Goal: Information Seeking & Learning: Learn about a topic

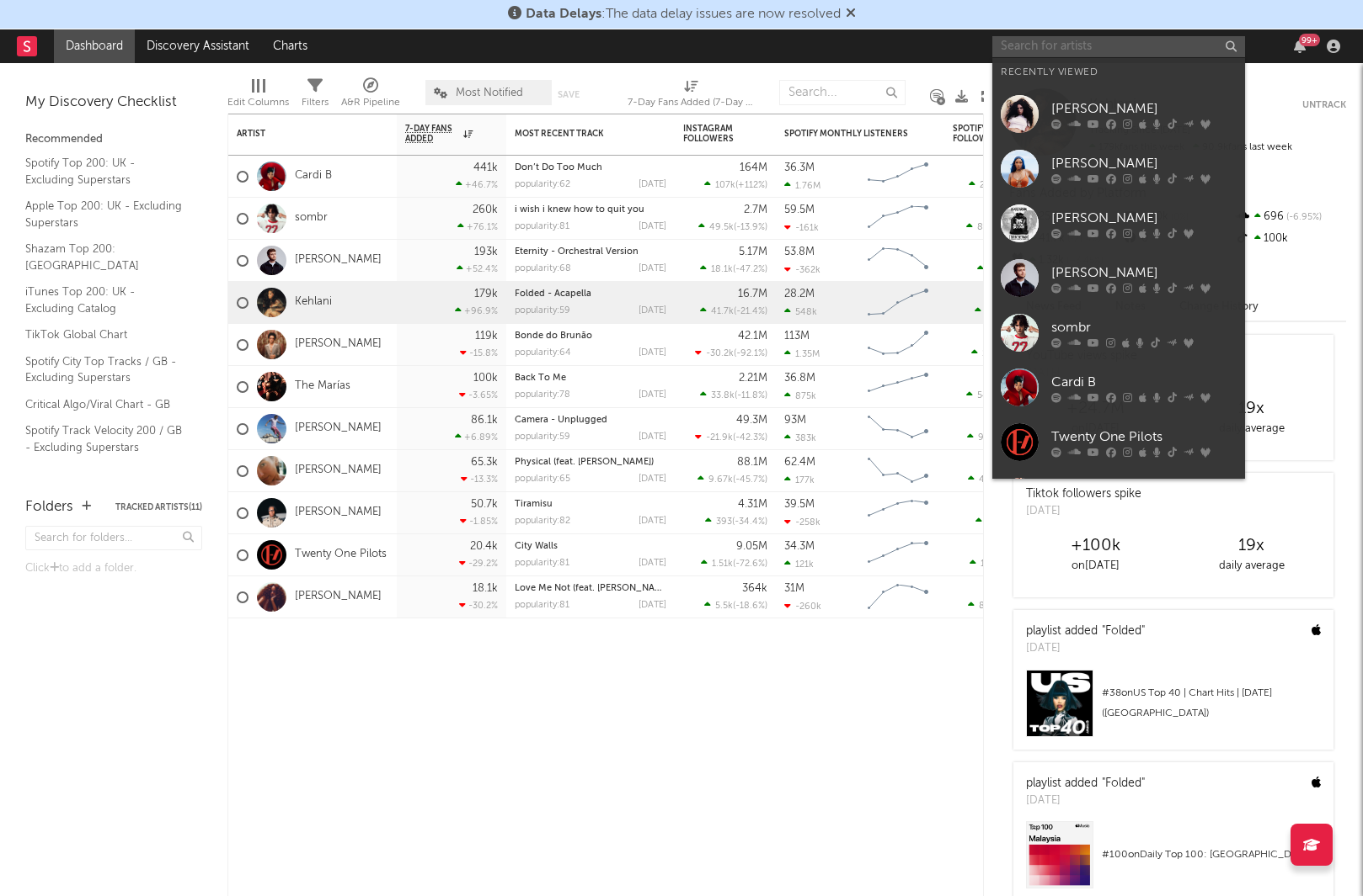
click at [1082, 48] on input "text" at bounding box center [1118, 47] width 252 height 21
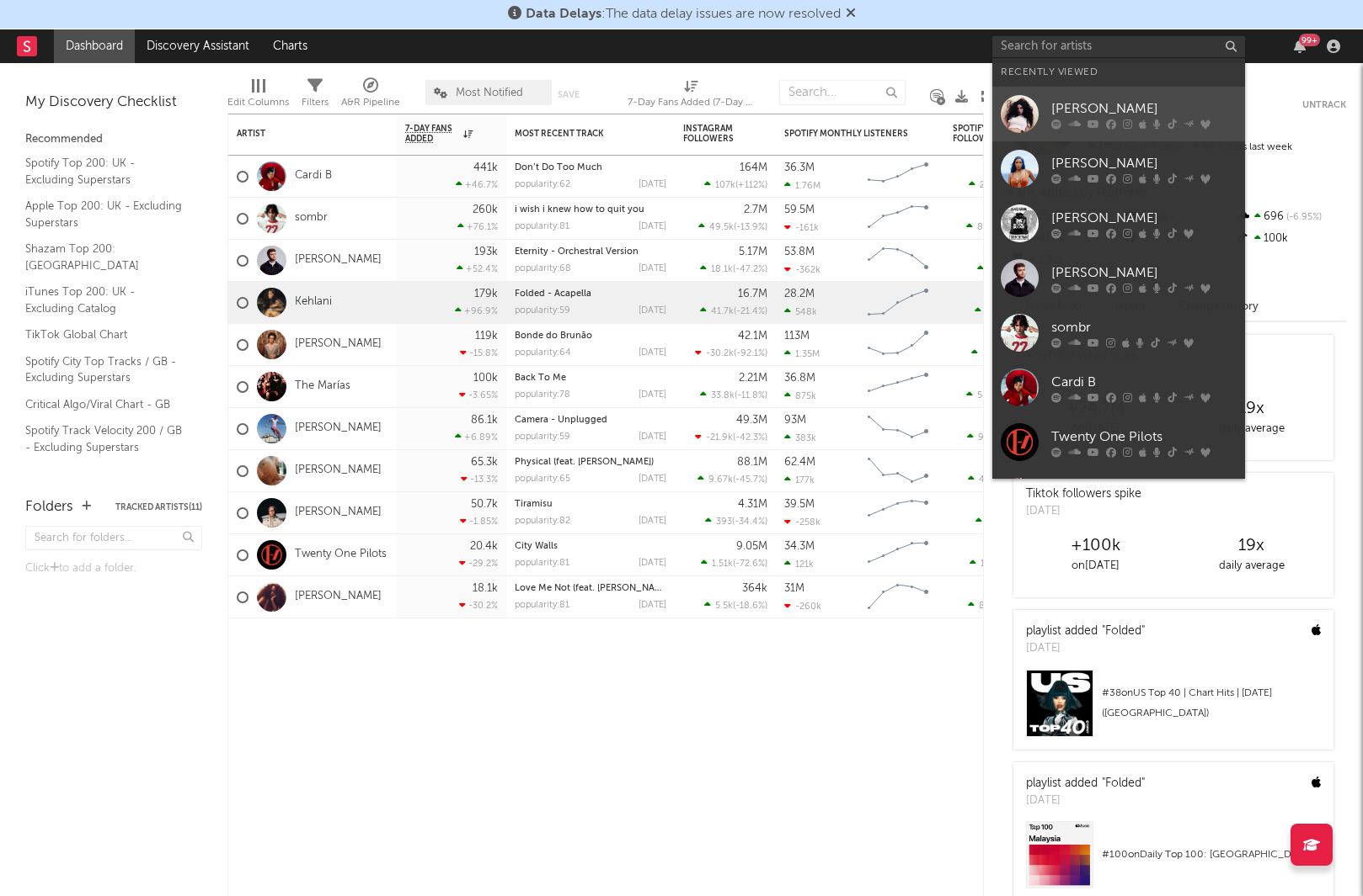
click at [1095, 119] on icon at bounding box center [1092, 123] width 12 height 10
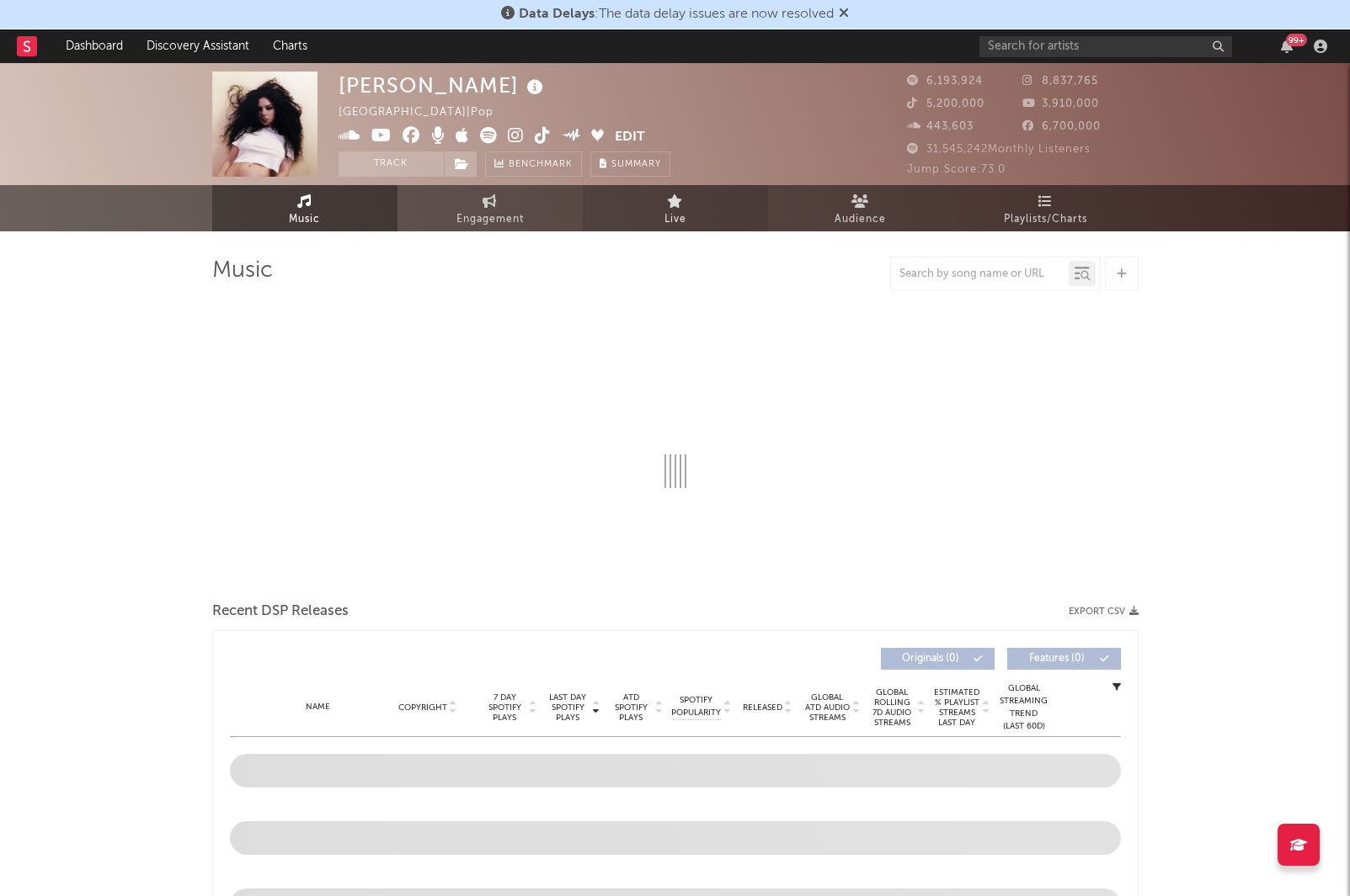
select select "6m"
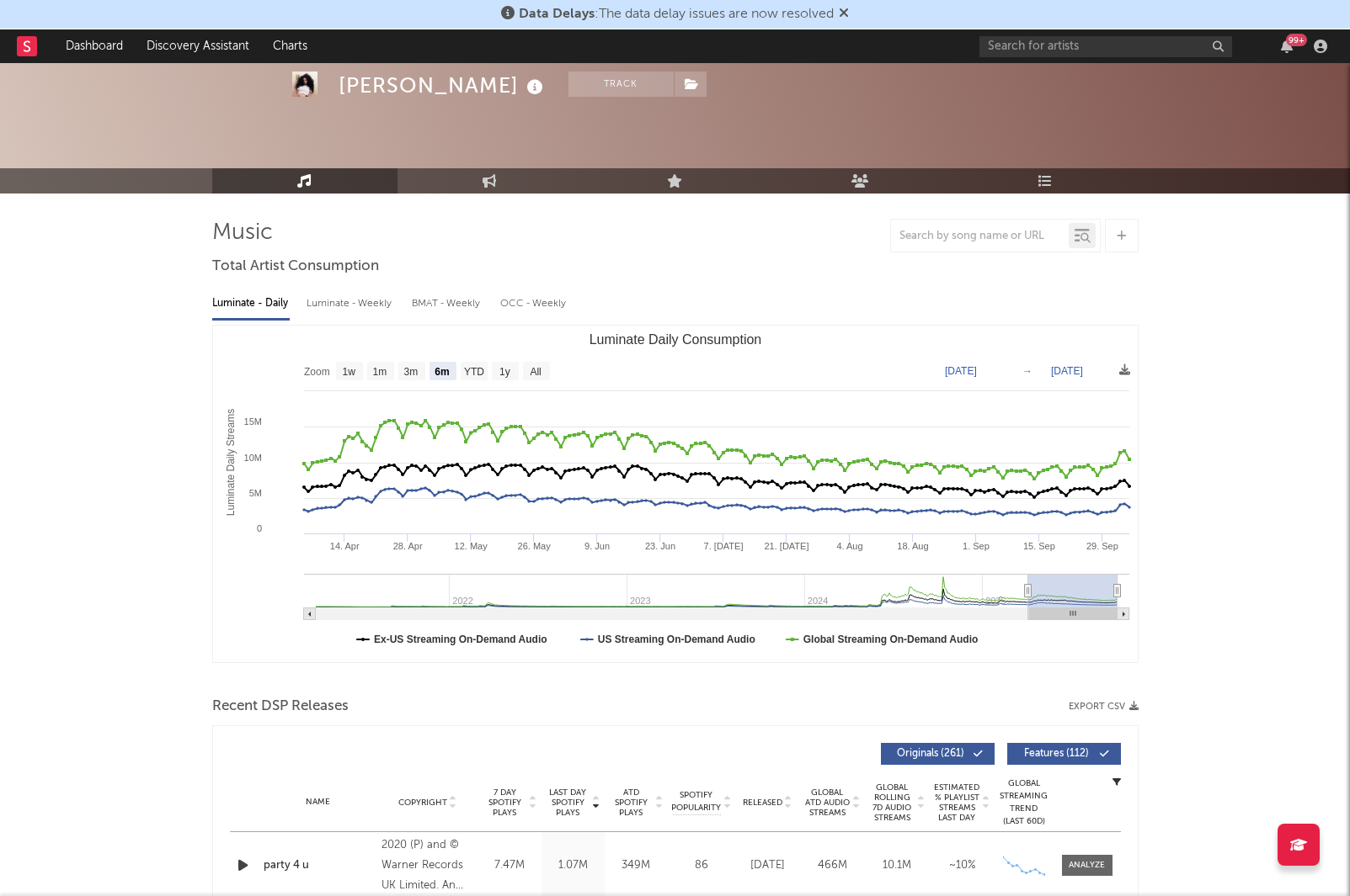
scroll to position [37, 0]
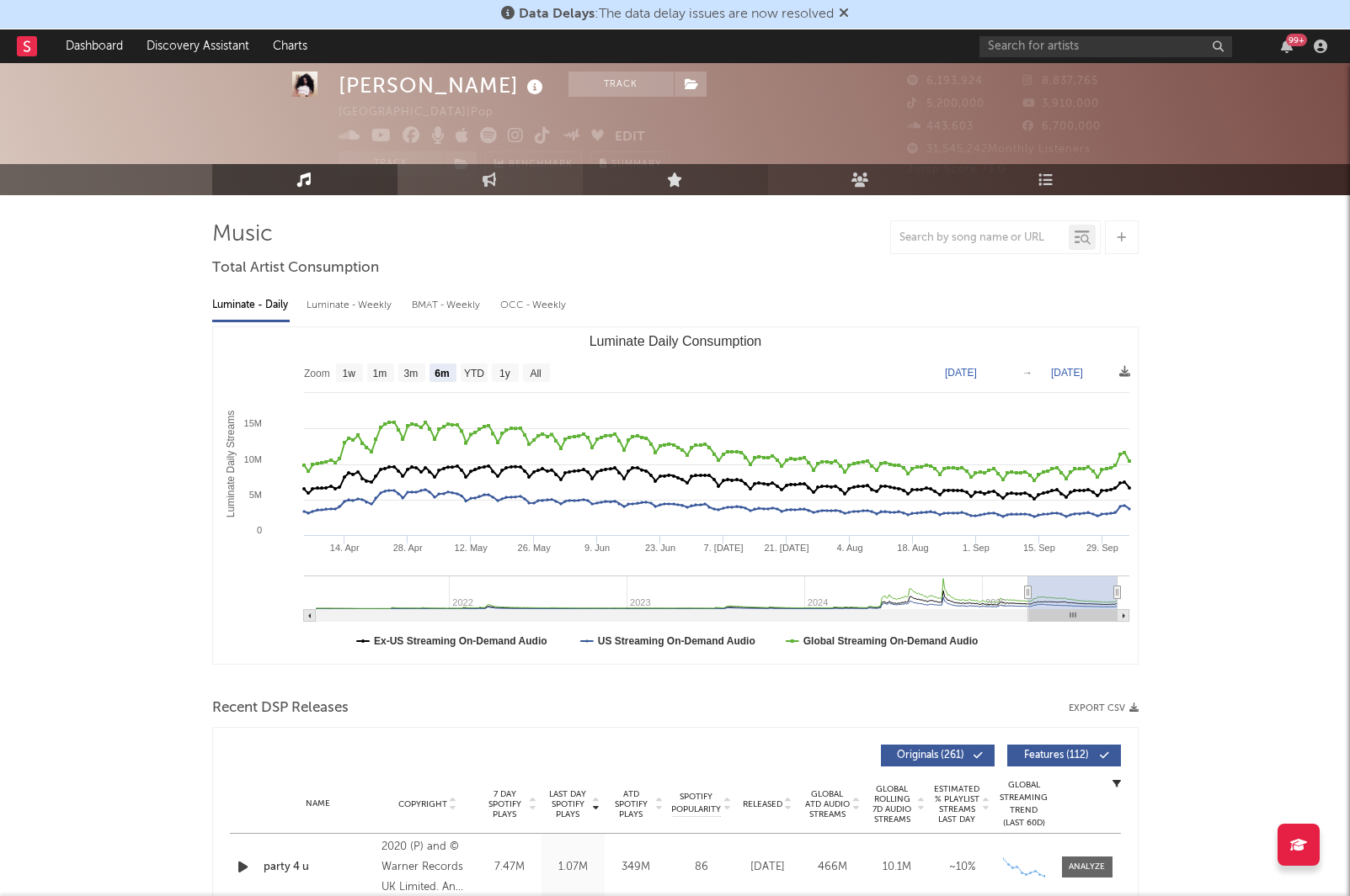
click at [695, 171] on link "Live" at bounding box center [675, 180] width 186 height 31
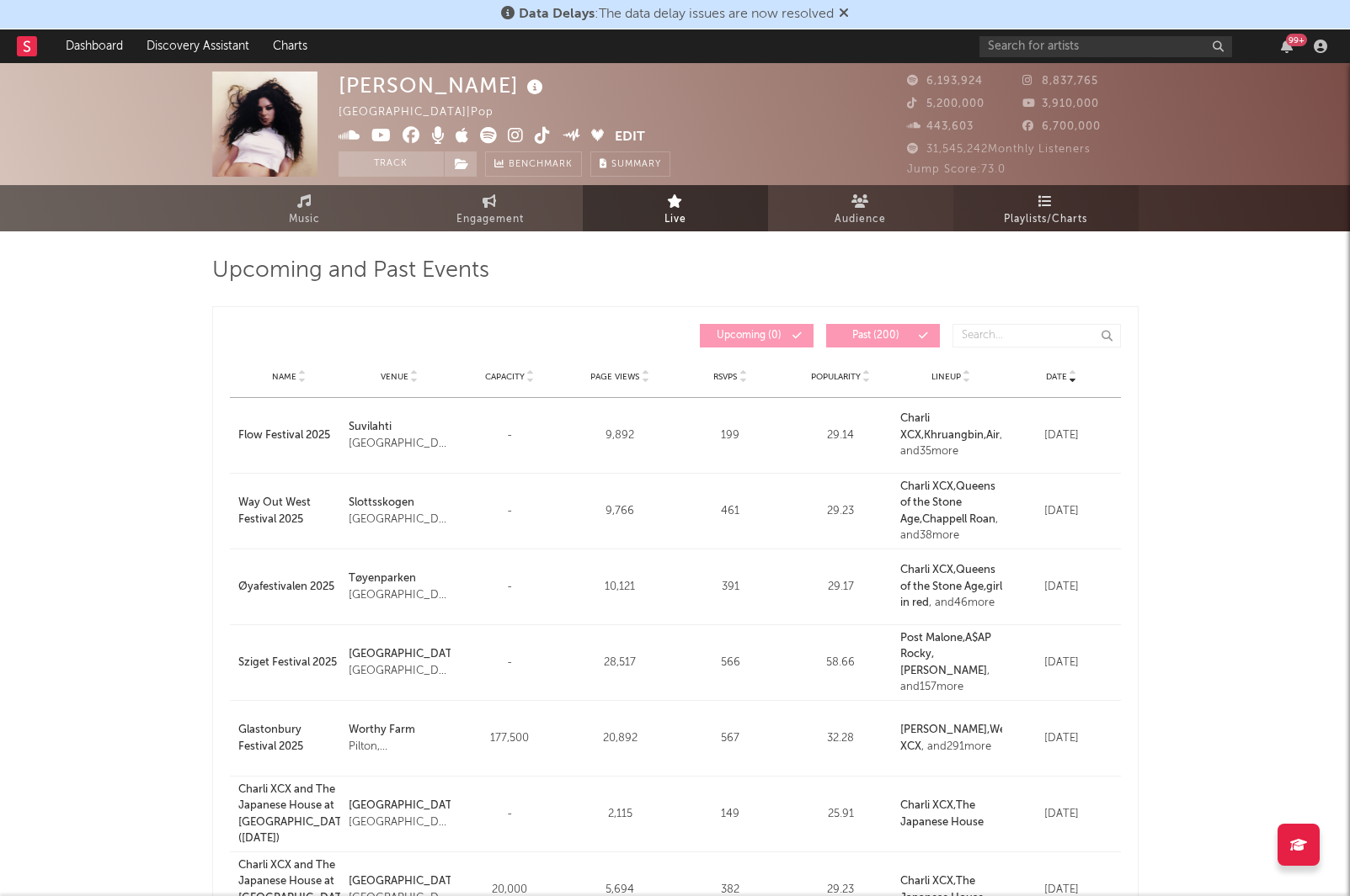
click at [1074, 207] on link "Playlists/Charts" at bounding box center [1045, 208] width 186 height 47
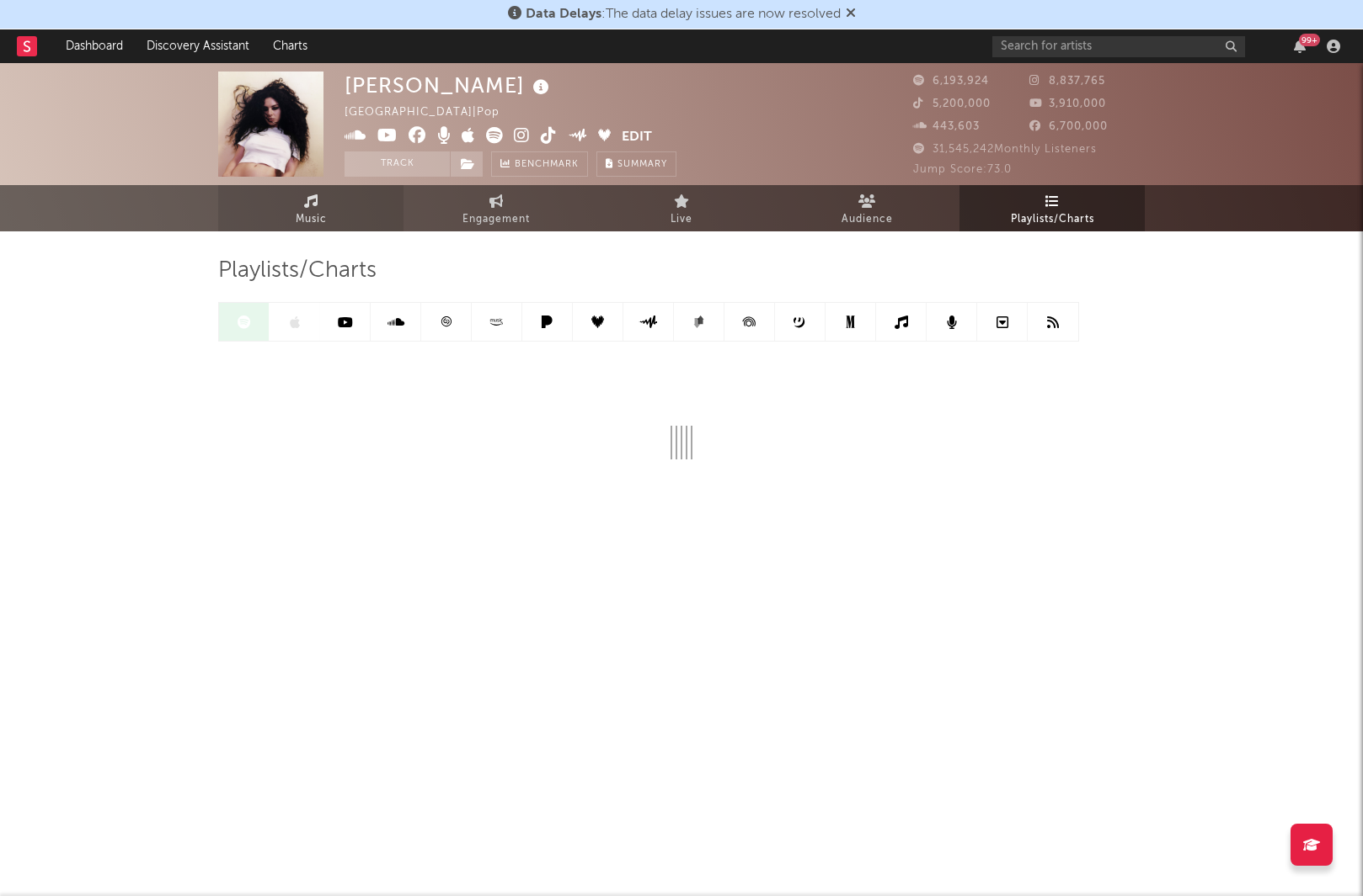
click at [305, 225] on span "Music" at bounding box center [311, 219] width 31 height 20
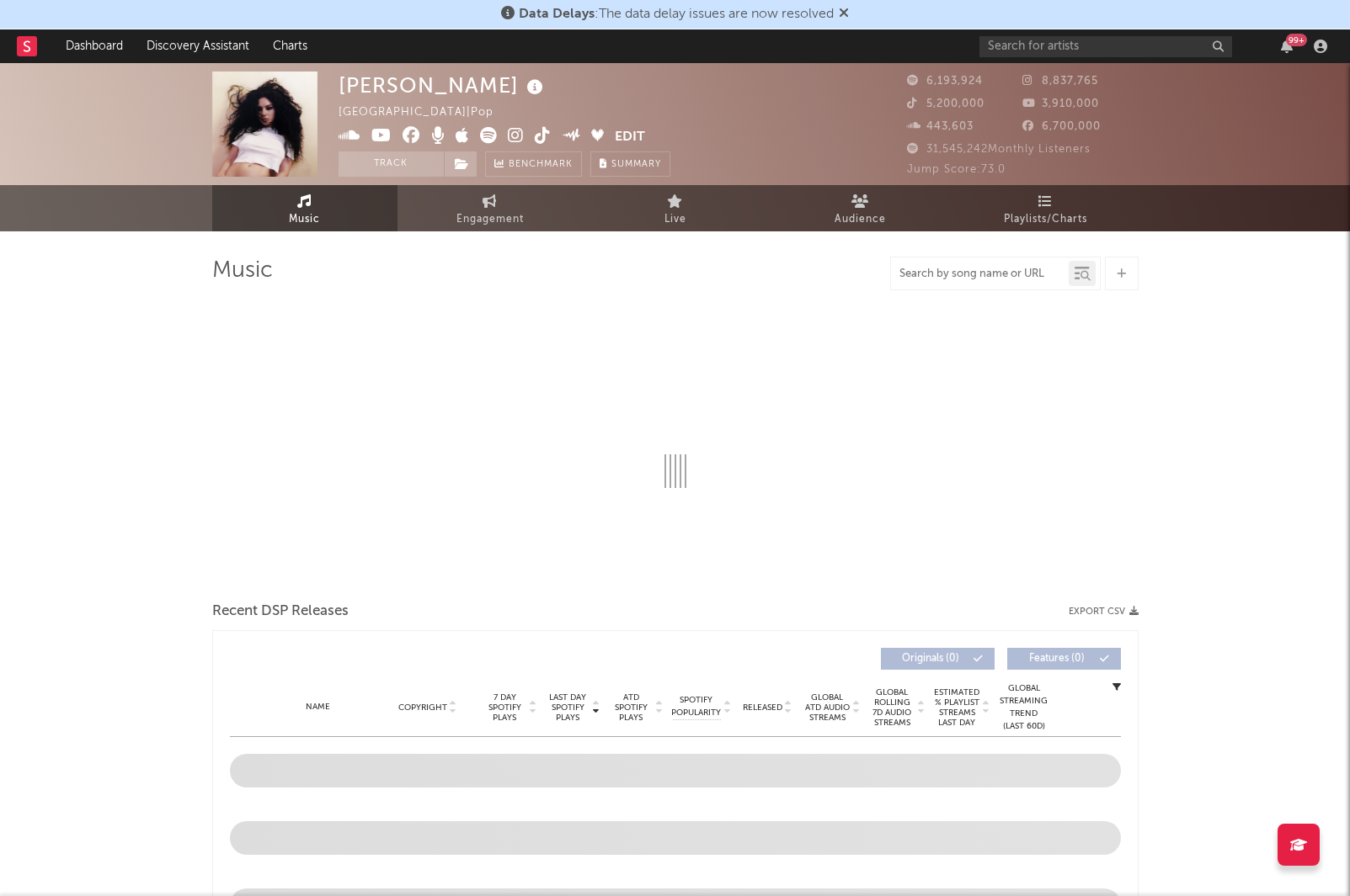
click at [981, 271] on input "text" at bounding box center [980, 274] width 177 height 14
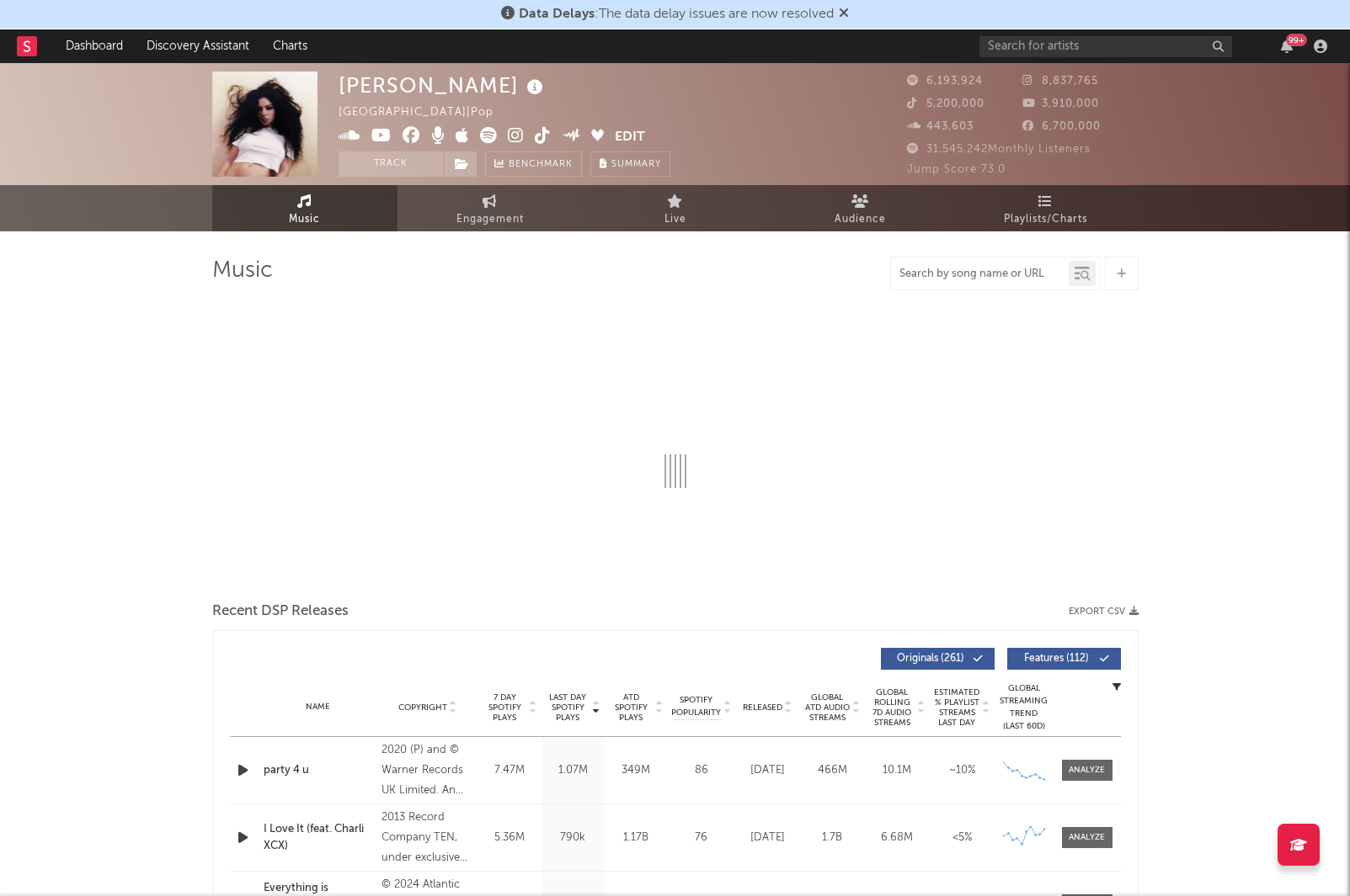
select select "6m"
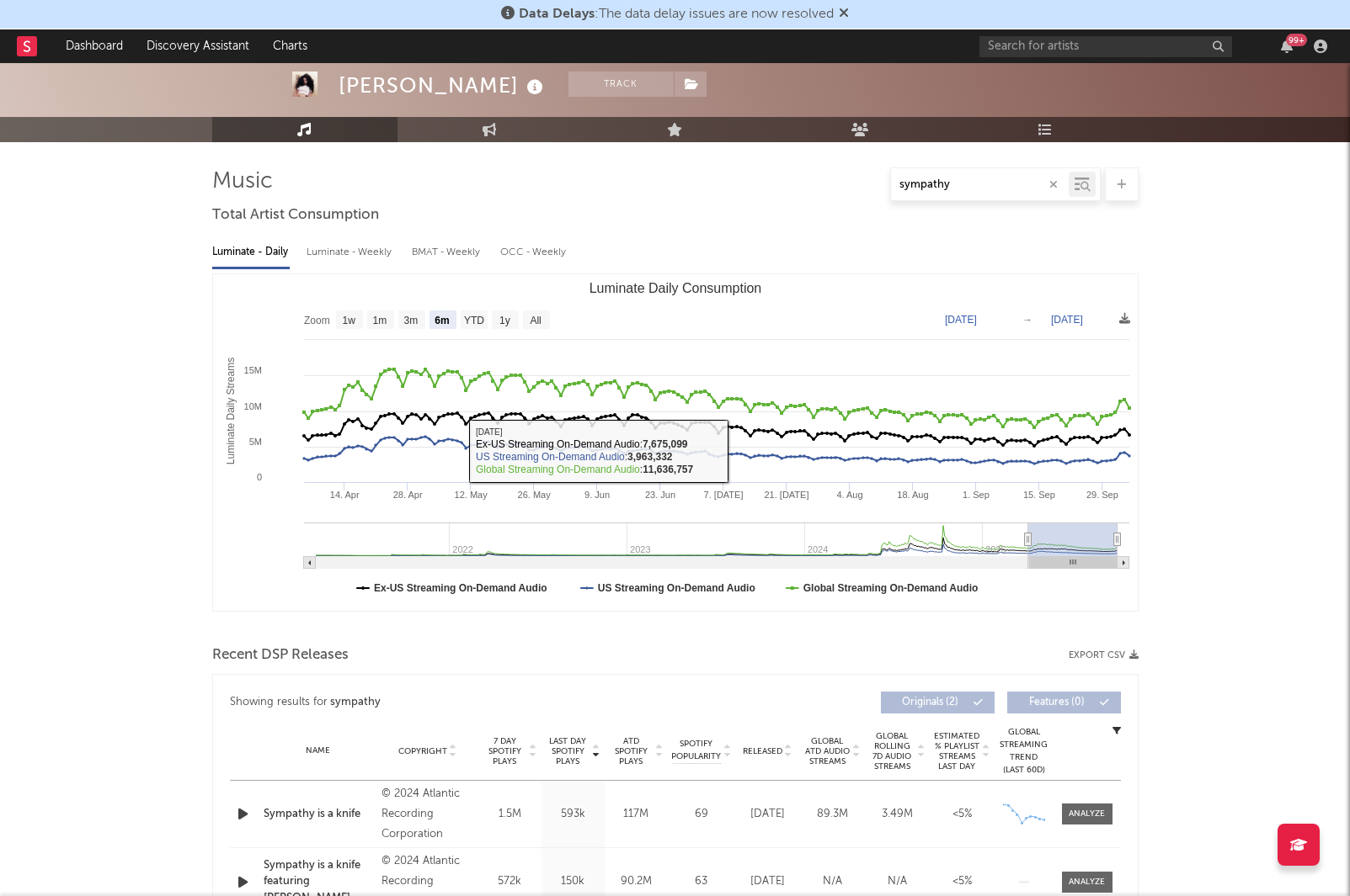
scroll to position [308, 0]
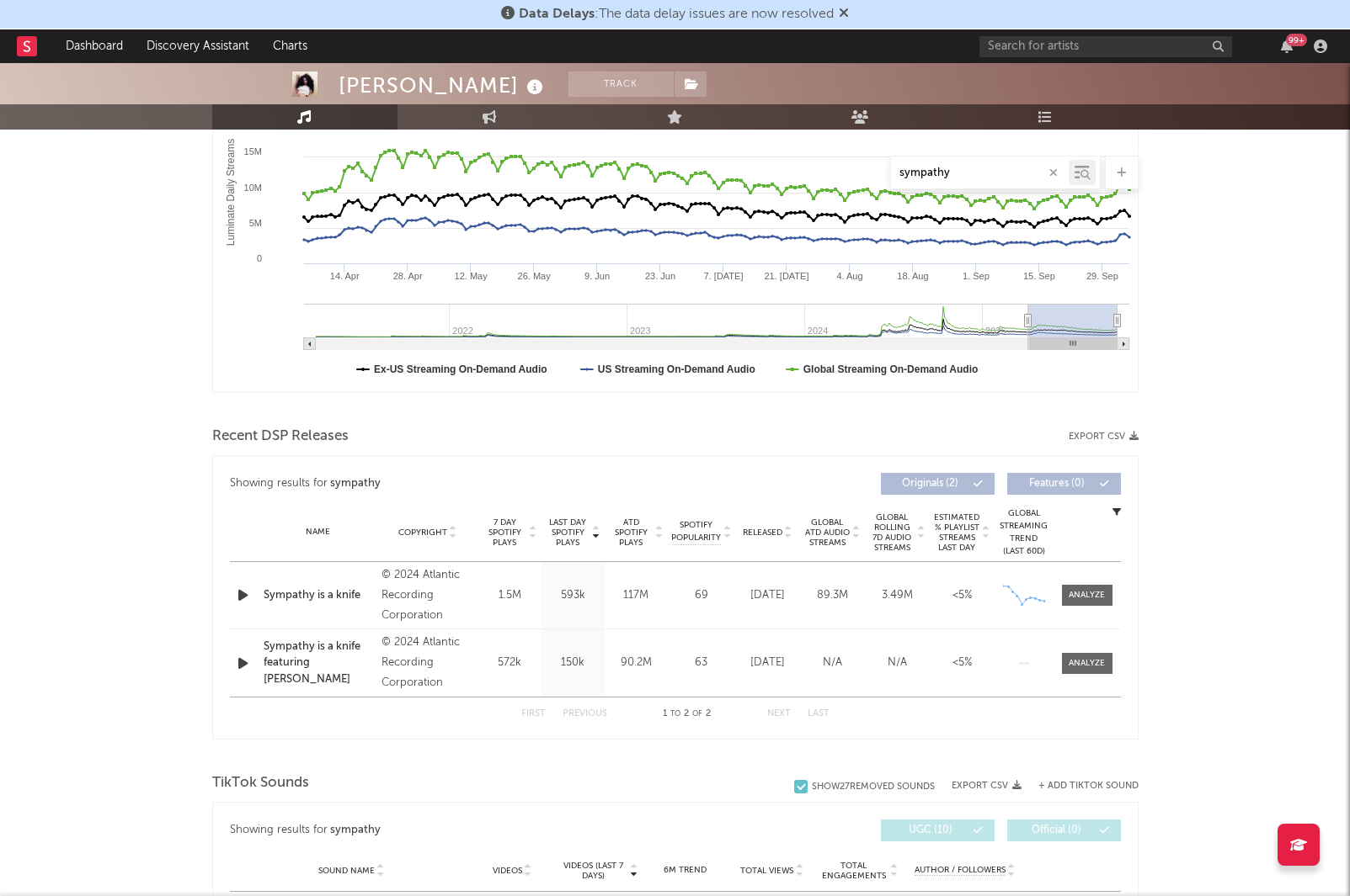
type input "sympathy"
click at [324, 592] on div "Sympathy is a knife" at bounding box center [318, 596] width 111 height 16
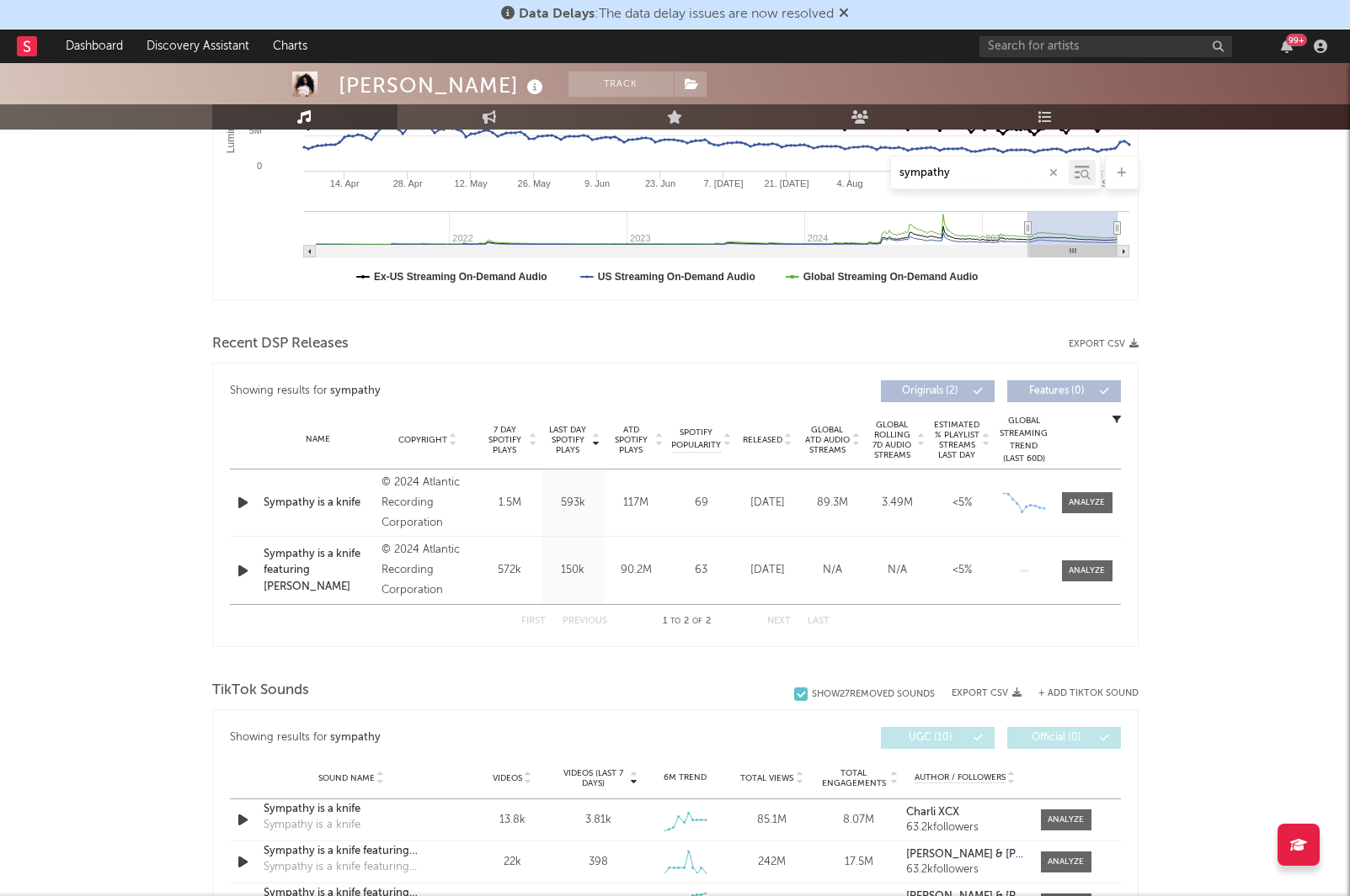
scroll to position [616, 0]
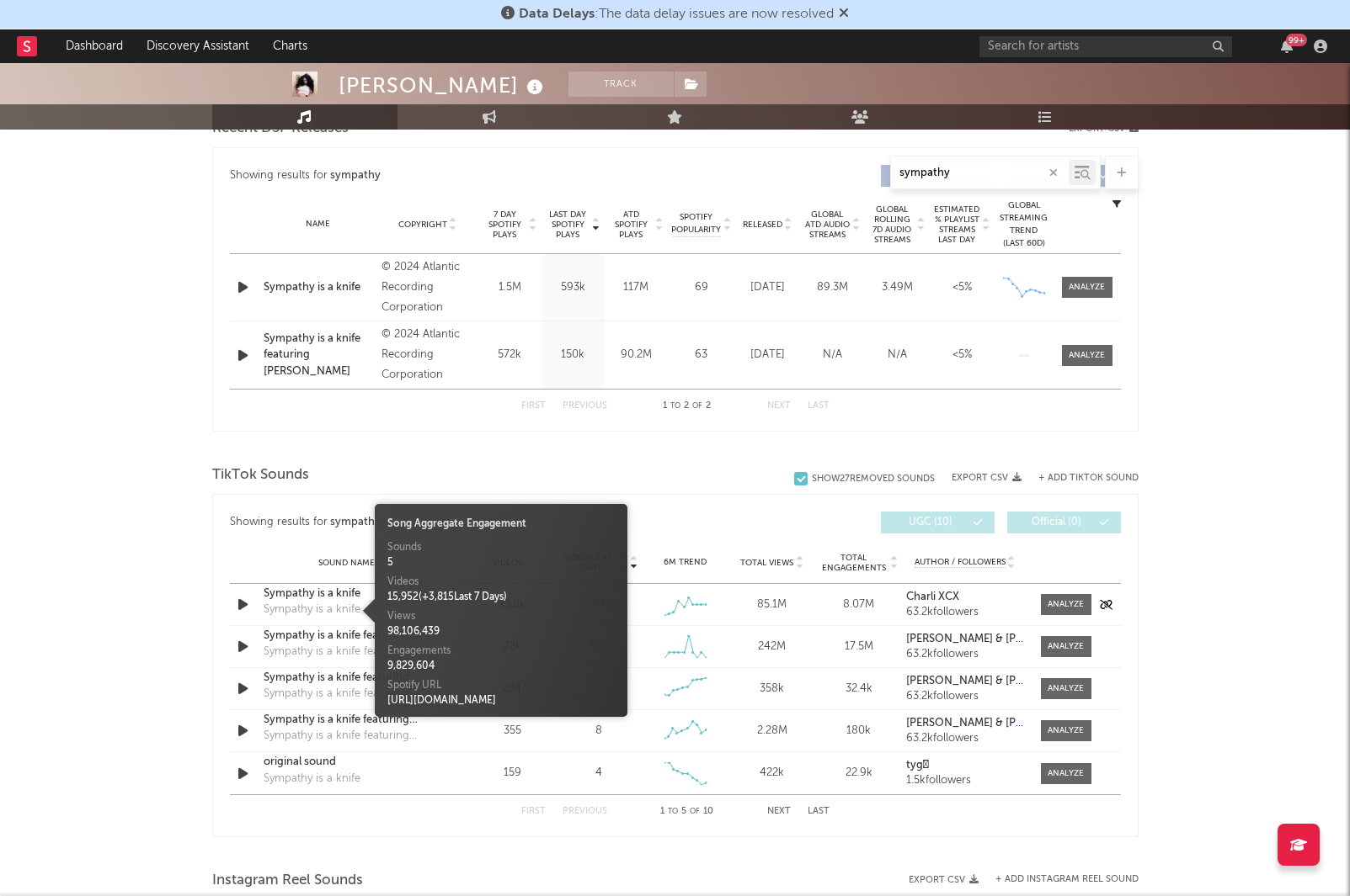
click at [355, 604] on div "Sympathy is a knife" at bounding box center [312, 610] width 97 height 16
click at [346, 592] on div "Sympathy is a knife" at bounding box center [351, 594] width 176 height 16
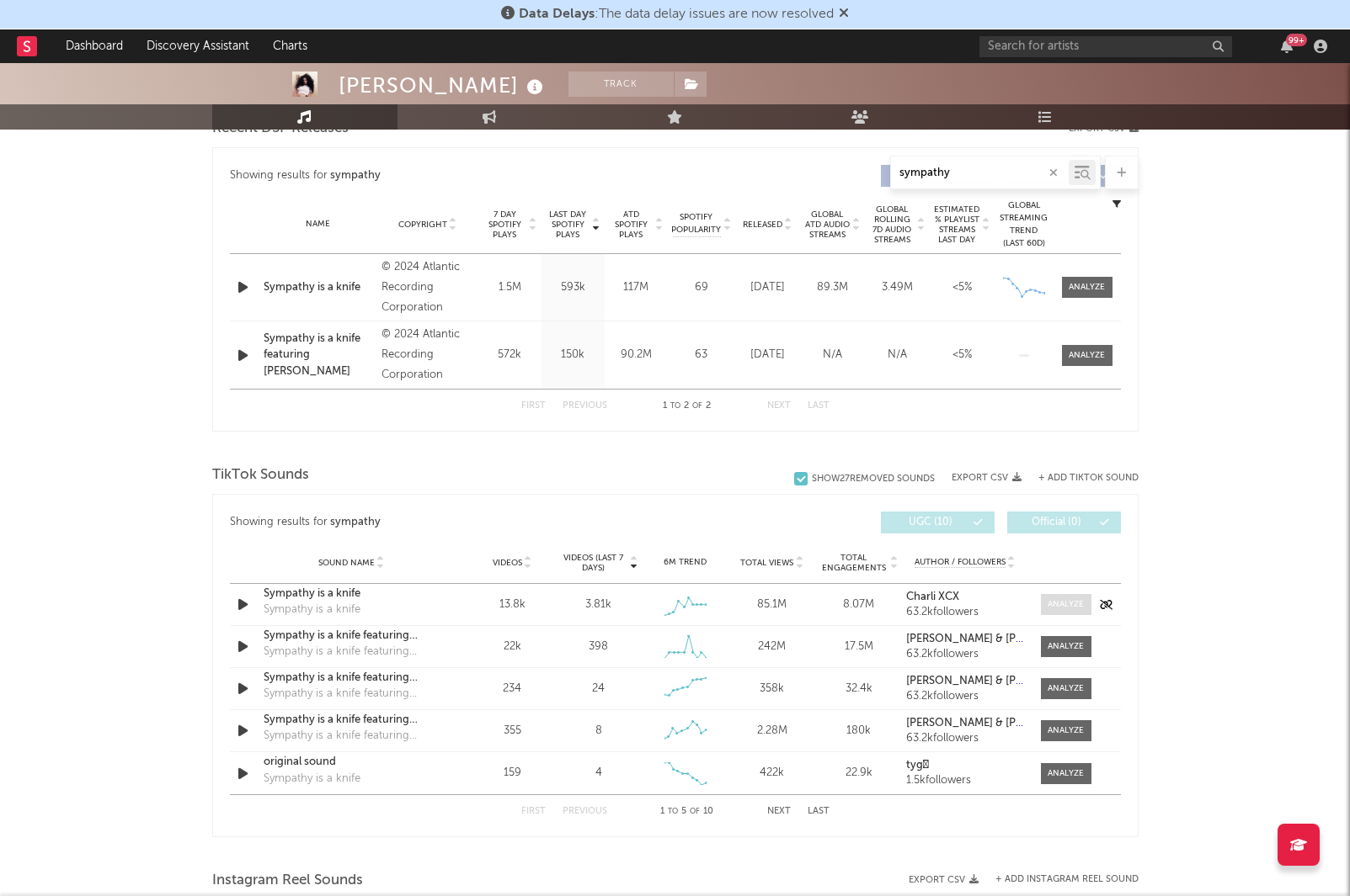
click at [1055, 610] on div at bounding box center [1066, 605] width 37 height 13
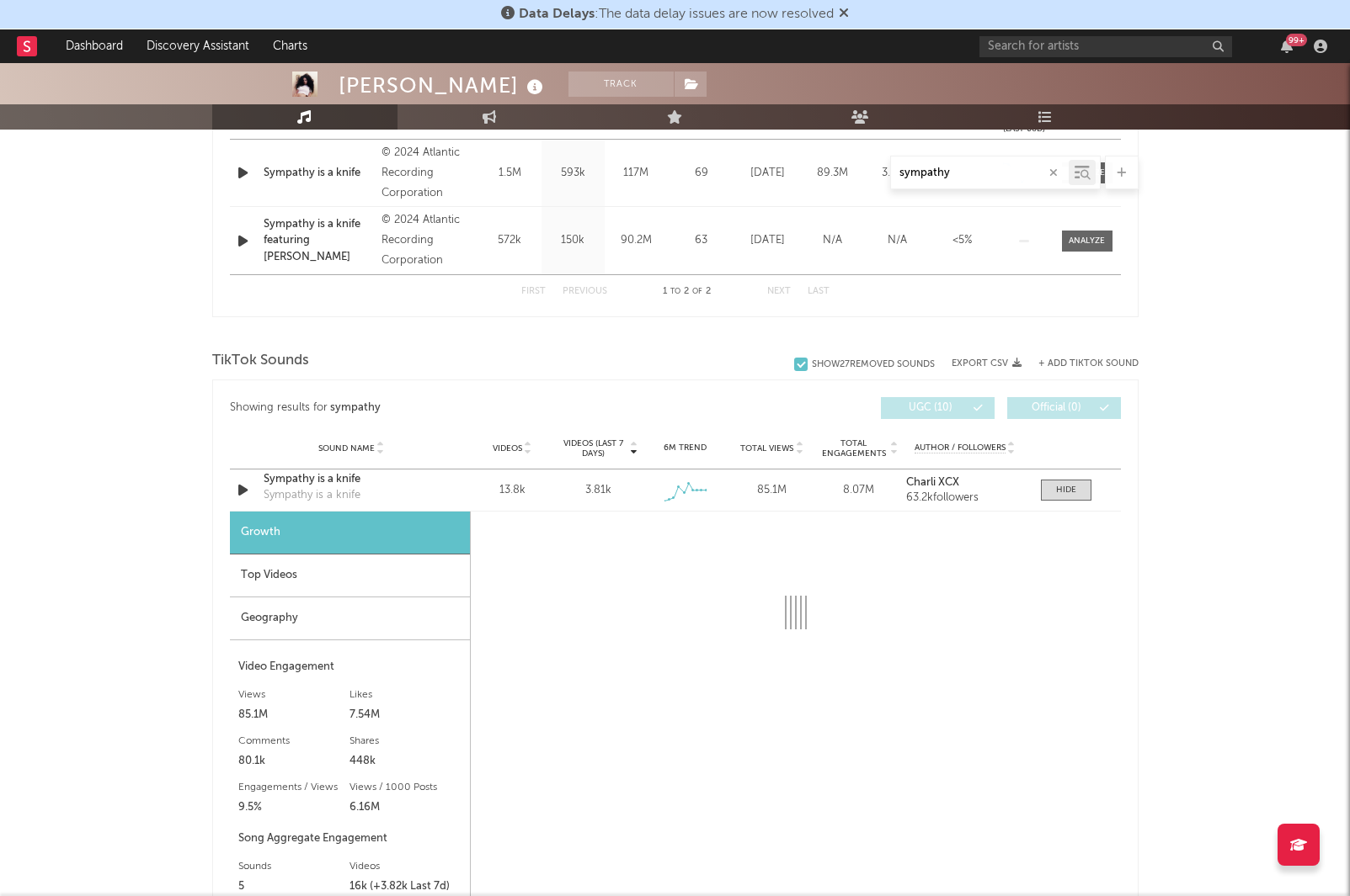
scroll to position [752, 0]
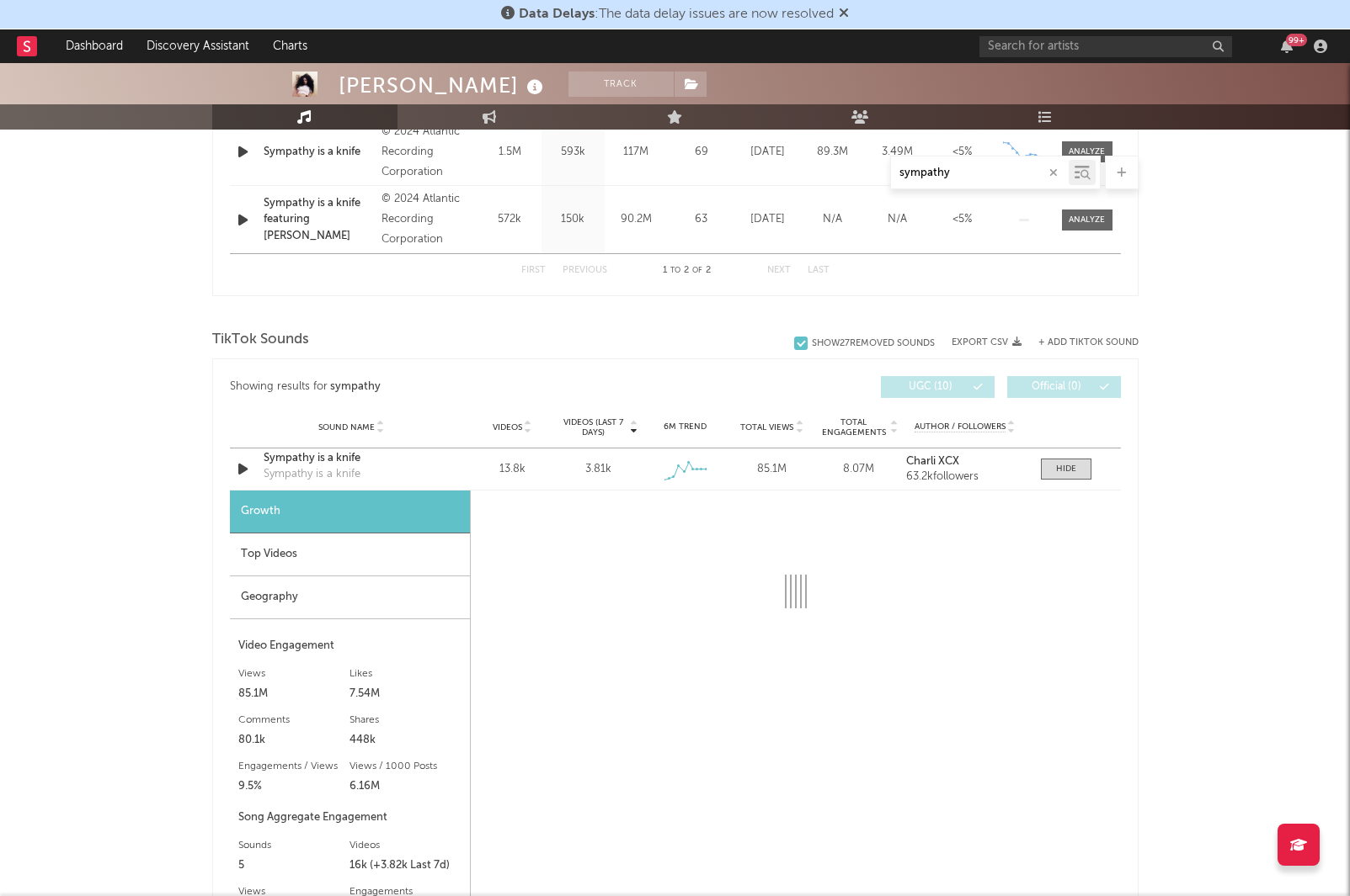
click at [295, 557] on div "Top Videos" at bounding box center [349, 555] width 240 height 43
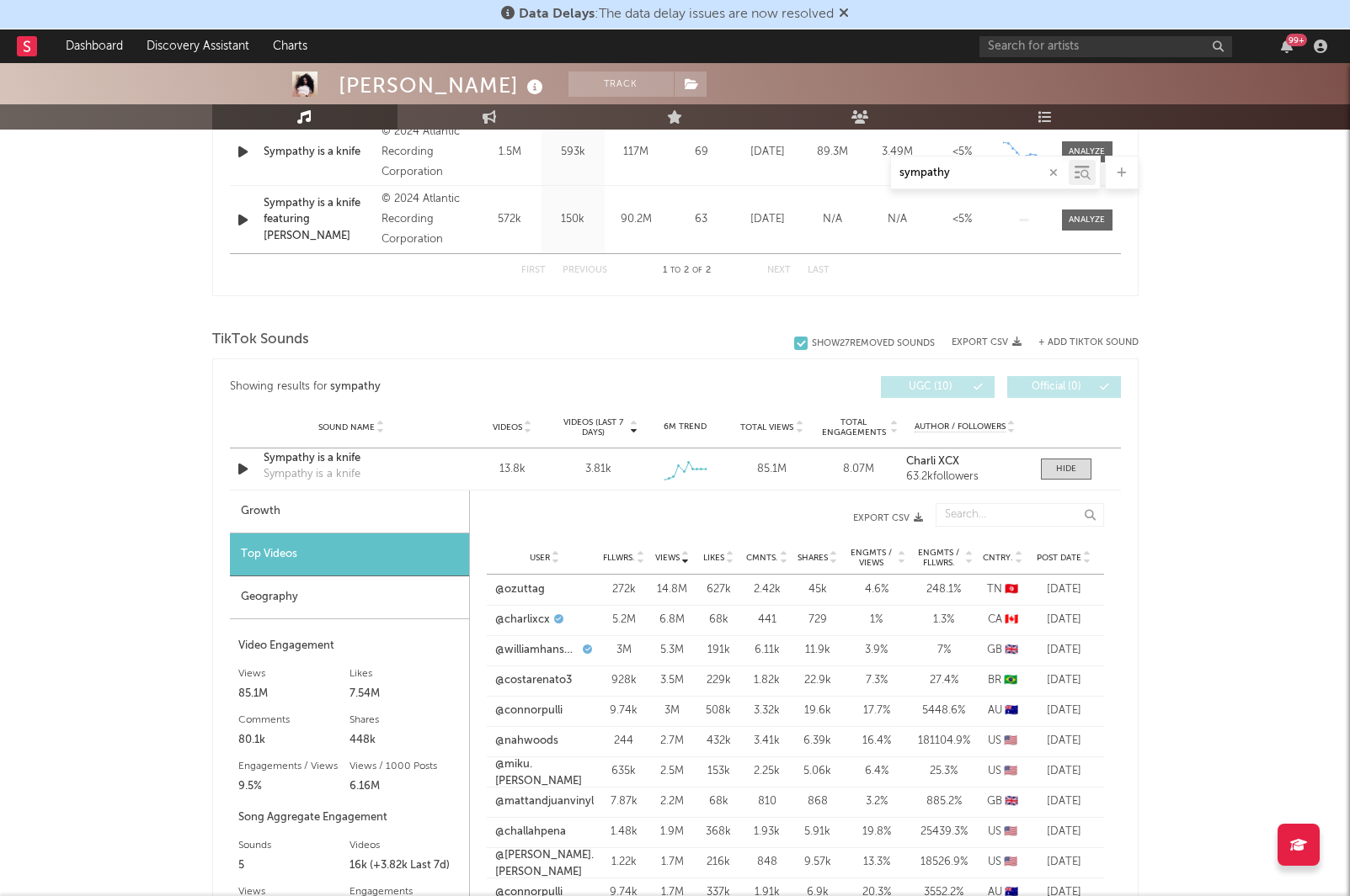
click at [605, 591] on div "272k" at bounding box center [624, 590] width 42 height 16
click at [523, 591] on link "@ozuttag" at bounding box center [520, 590] width 49 height 16
click at [1081, 557] on div at bounding box center [1086, 558] width 10 height 13
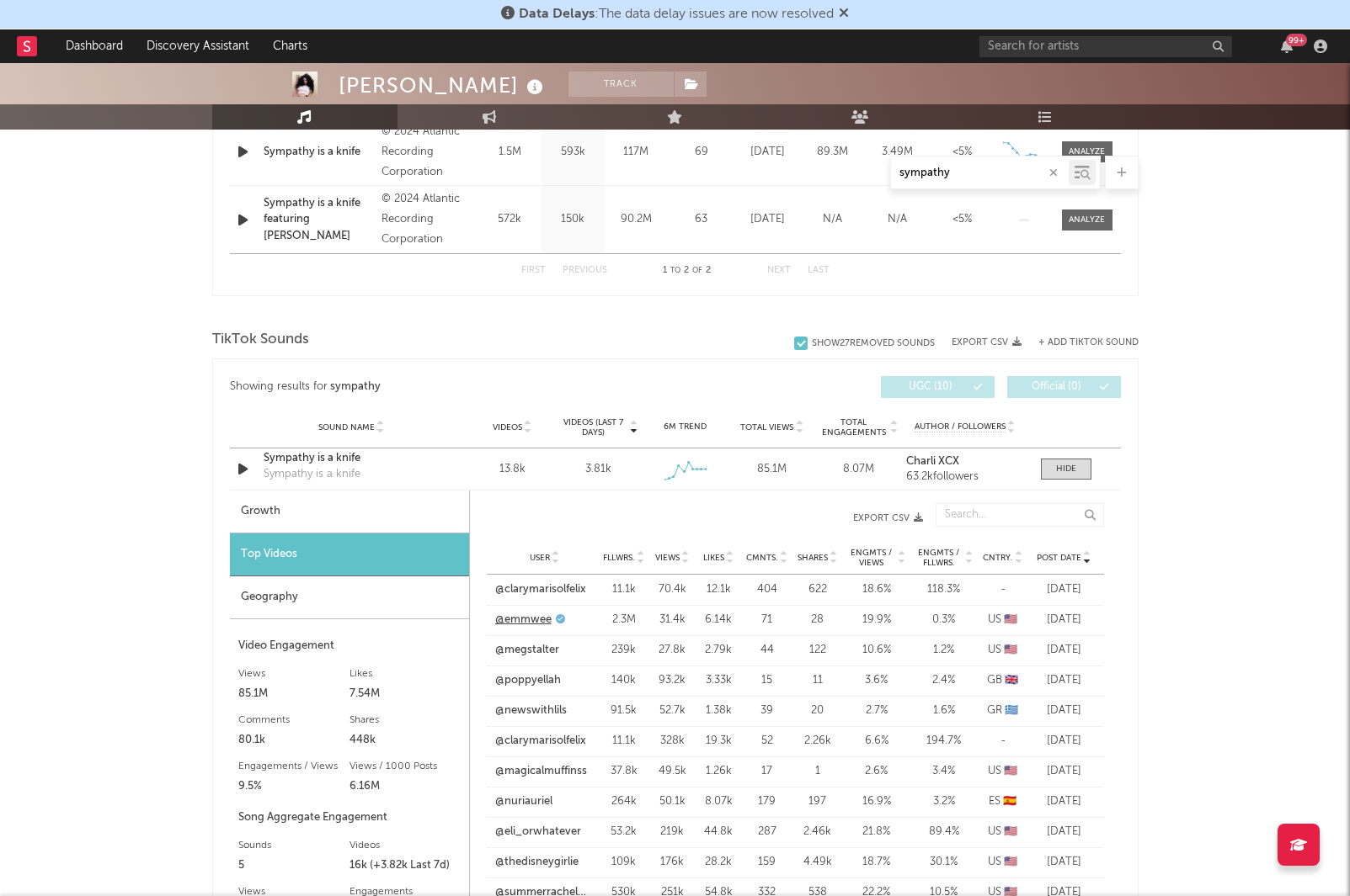
click at [528, 625] on link "@emmwee" at bounding box center [523, 620] width 57 height 16
click at [506, 644] on link "@megstalter" at bounding box center [527, 650] width 64 height 16
click at [543, 687] on link "@poppyellah" at bounding box center [528, 681] width 66 height 16
click at [533, 709] on link "@newswithlils" at bounding box center [530, 711] width 71 height 16
click at [544, 747] on link "@clarymarisolfelix" at bounding box center [540, 741] width 91 height 16
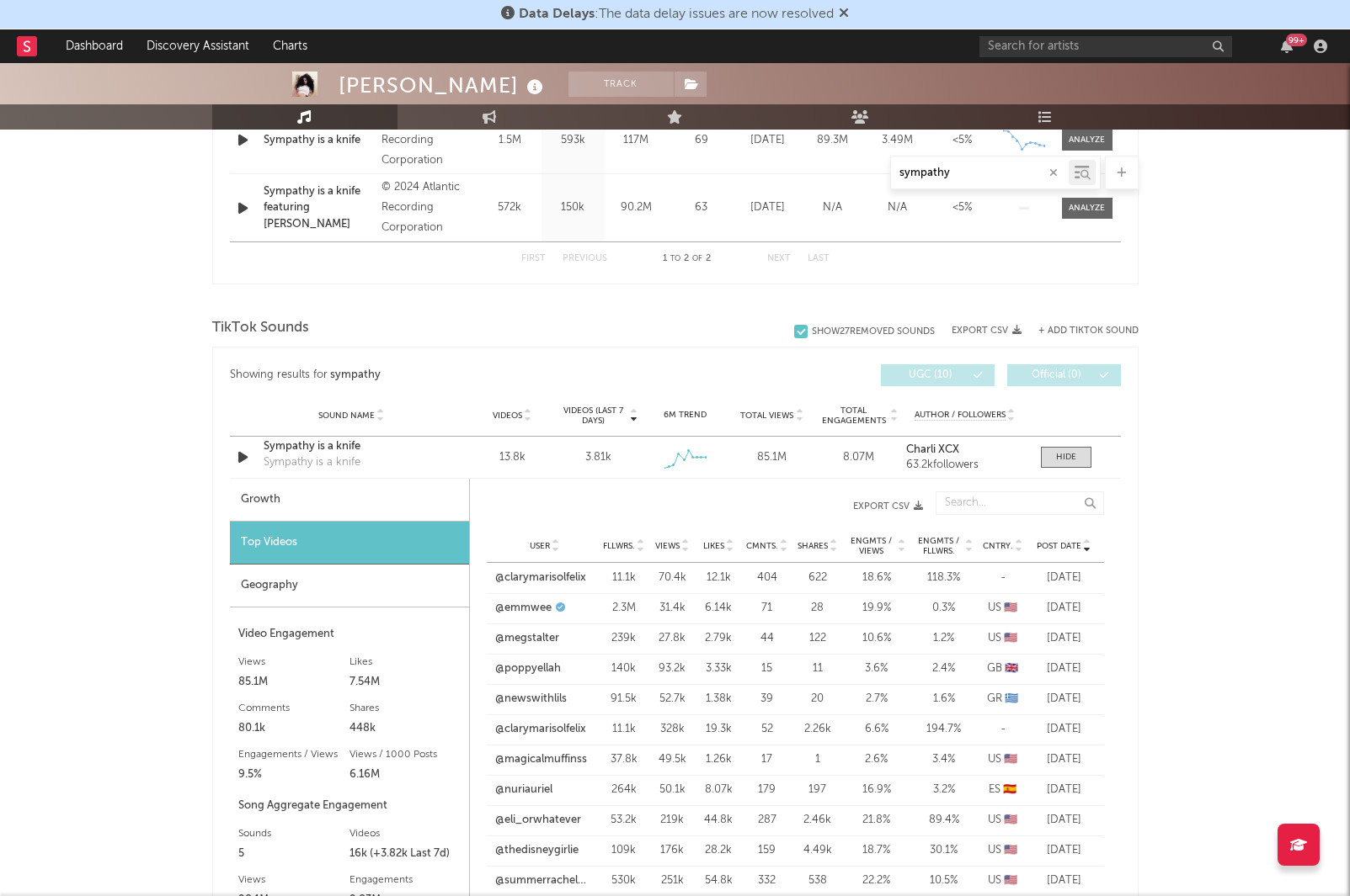
scroll to position [776, 0]
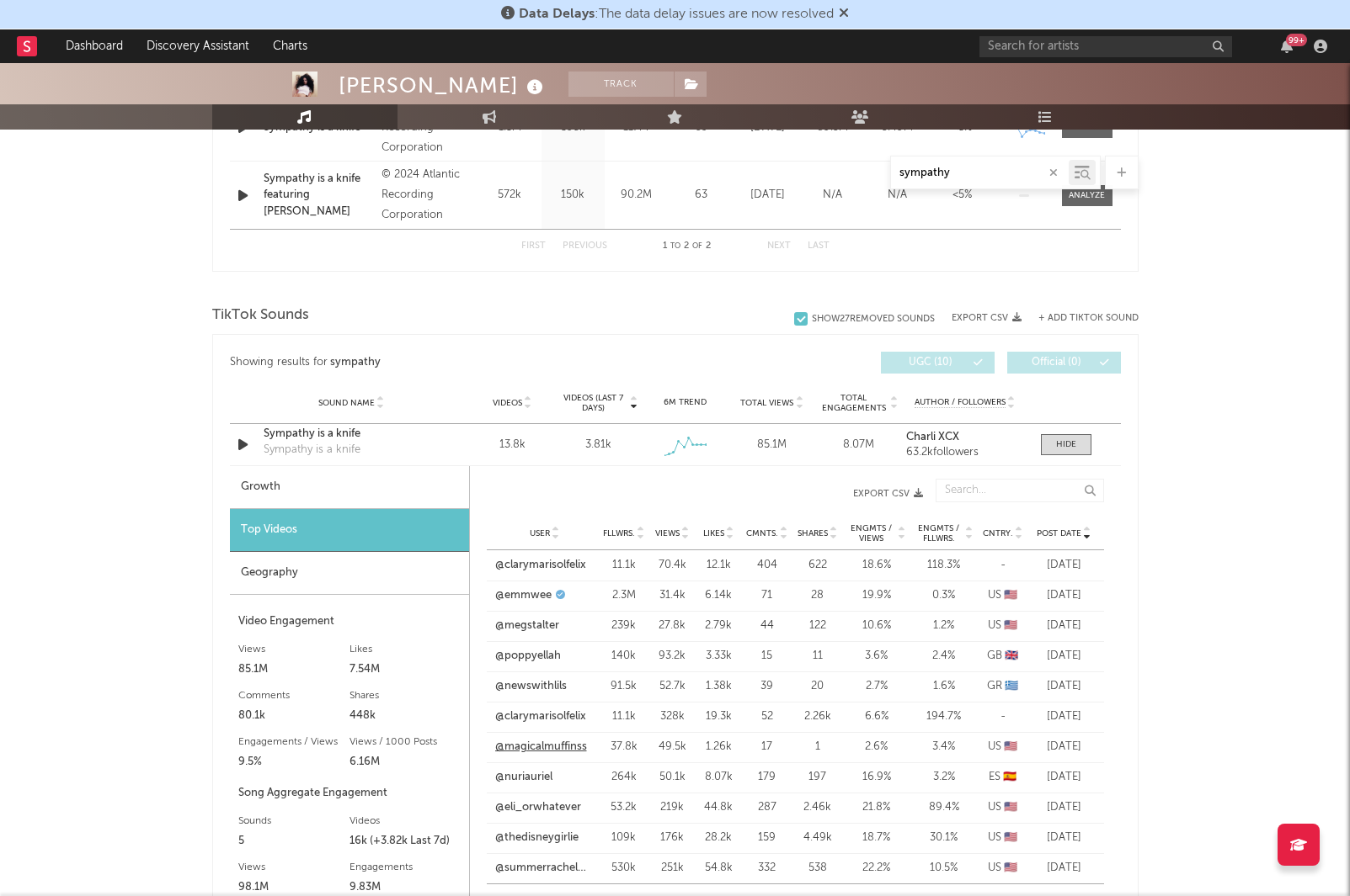
click at [541, 752] on link "@magicalmuffinss" at bounding box center [541, 747] width 91 height 16
click at [538, 775] on link "@nuriauriel" at bounding box center [523, 777] width 58 height 16
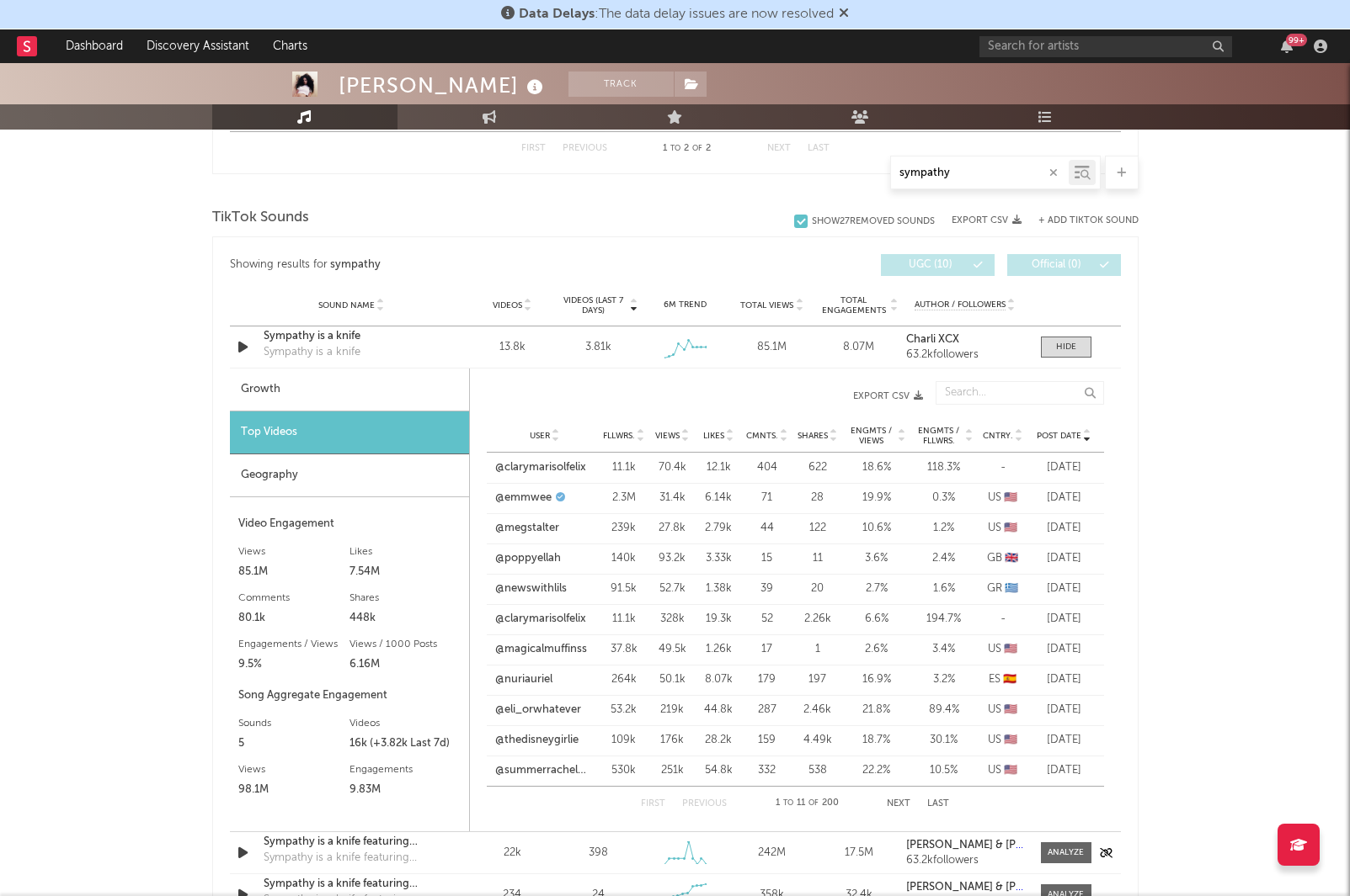
scroll to position [955, 0]
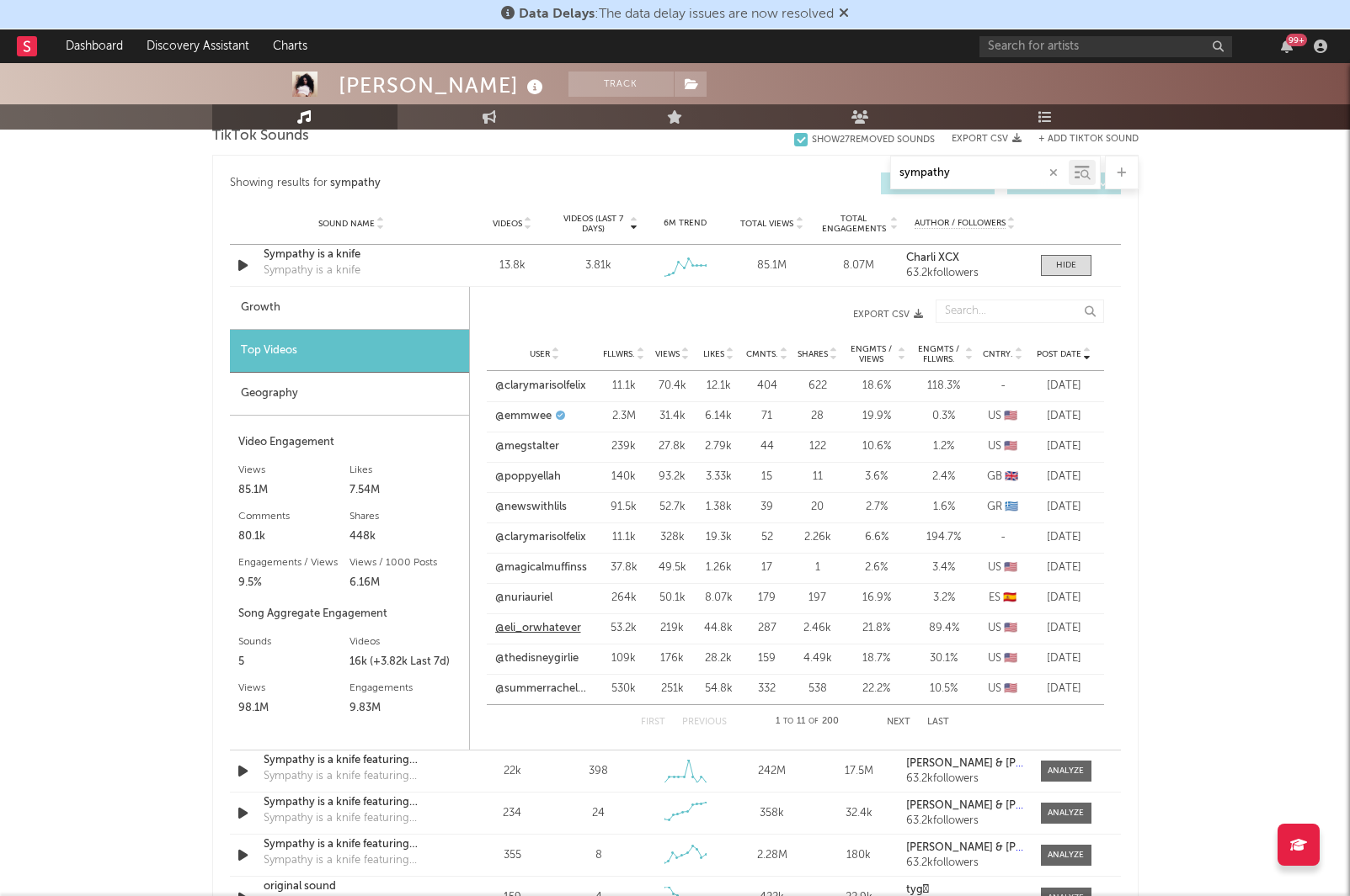
click at [535, 624] on link "@eli_orwhatever" at bounding box center [538, 628] width 86 height 16
click at [543, 661] on link "@thedisneygirlie" at bounding box center [536, 659] width 83 height 16
click at [545, 688] on link "@summerrachelwarren" at bounding box center [544, 689] width 100 height 16
click at [907, 718] on button "Next" at bounding box center [898, 722] width 24 height 9
click at [540, 384] on link "@rox30503" at bounding box center [524, 386] width 58 height 16
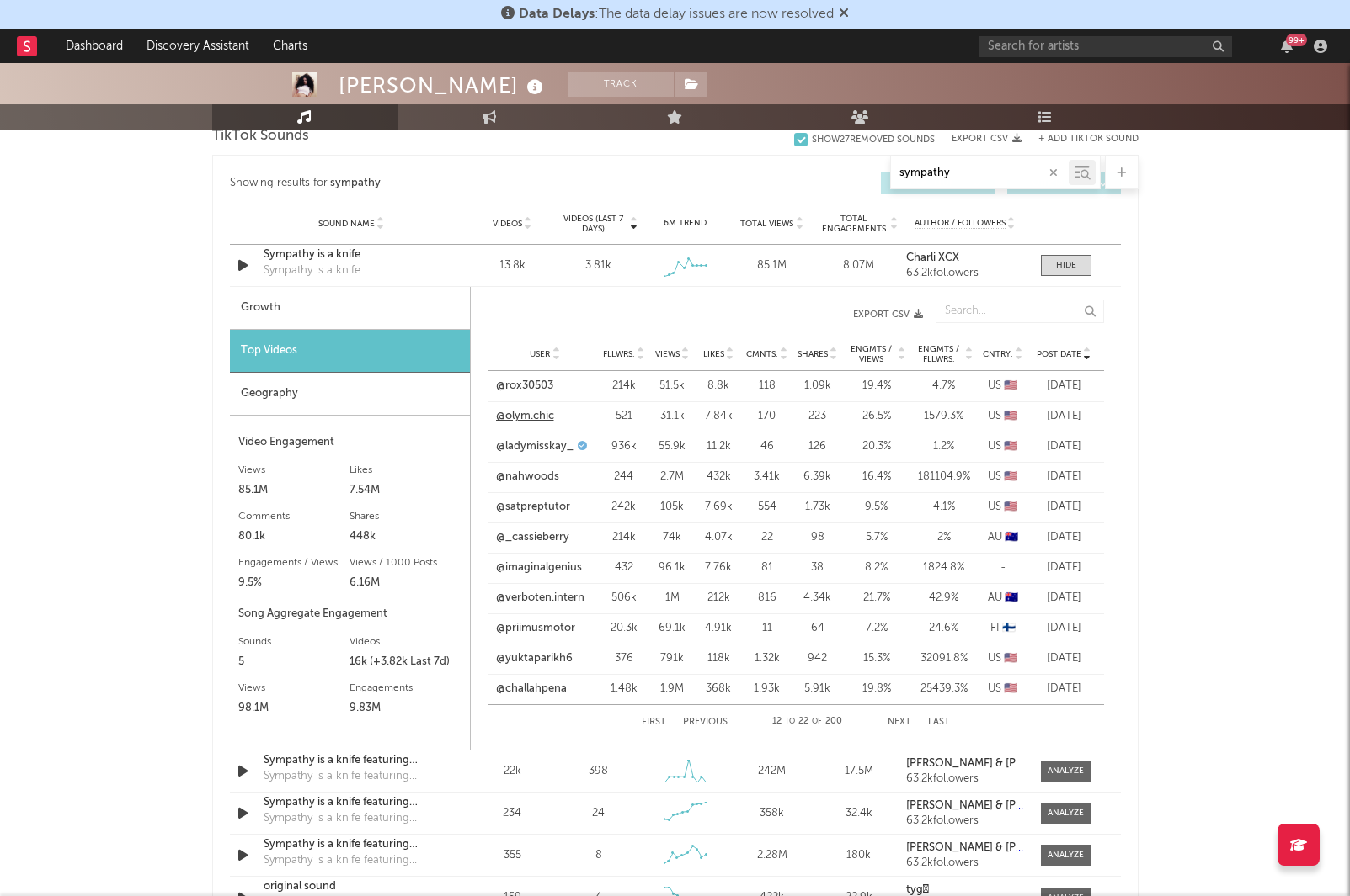
click at [525, 419] on link "@olym.chic" at bounding box center [525, 416] width 59 height 16
click at [508, 445] on link "@ladymisskay_" at bounding box center [534, 447] width 78 height 16
click at [535, 475] on link "@nahwoods" at bounding box center [527, 477] width 63 height 16
click at [523, 504] on link "@satpreptutor" at bounding box center [532, 507] width 74 height 16
click at [518, 534] on link "@_cassieberry" at bounding box center [532, 538] width 73 height 16
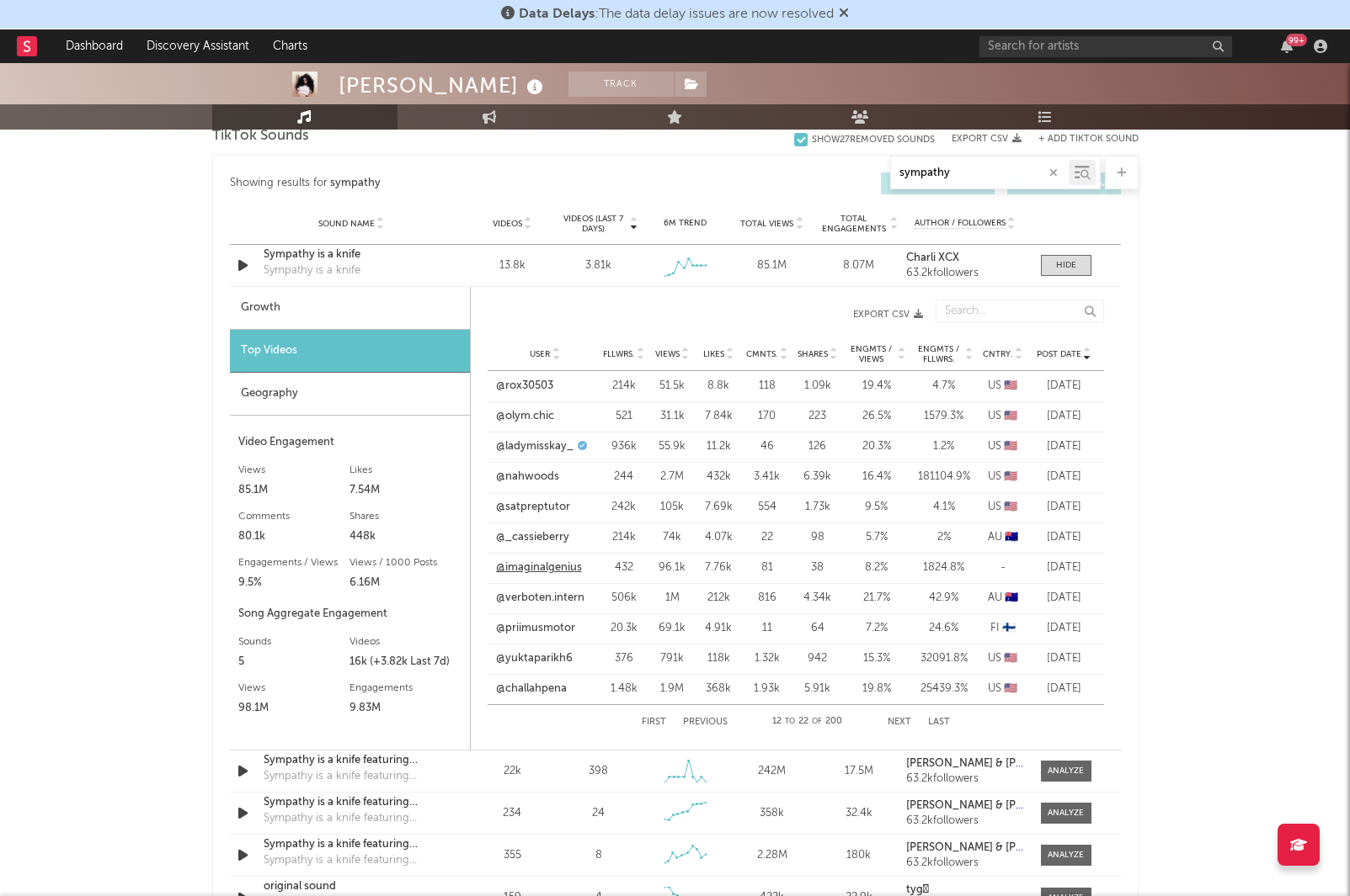
click at [525, 574] on link "@imaginalgenius" at bounding box center [539, 568] width 86 height 16
click at [523, 598] on link "@verboten.intern" at bounding box center [540, 598] width 89 height 16
click at [541, 634] on link "@priimusmotor" at bounding box center [535, 628] width 80 height 16
click at [562, 653] on link "@yuktaparikh6" at bounding box center [534, 659] width 77 height 16
click at [535, 692] on link "@challahpena" at bounding box center [530, 689] width 70 height 16
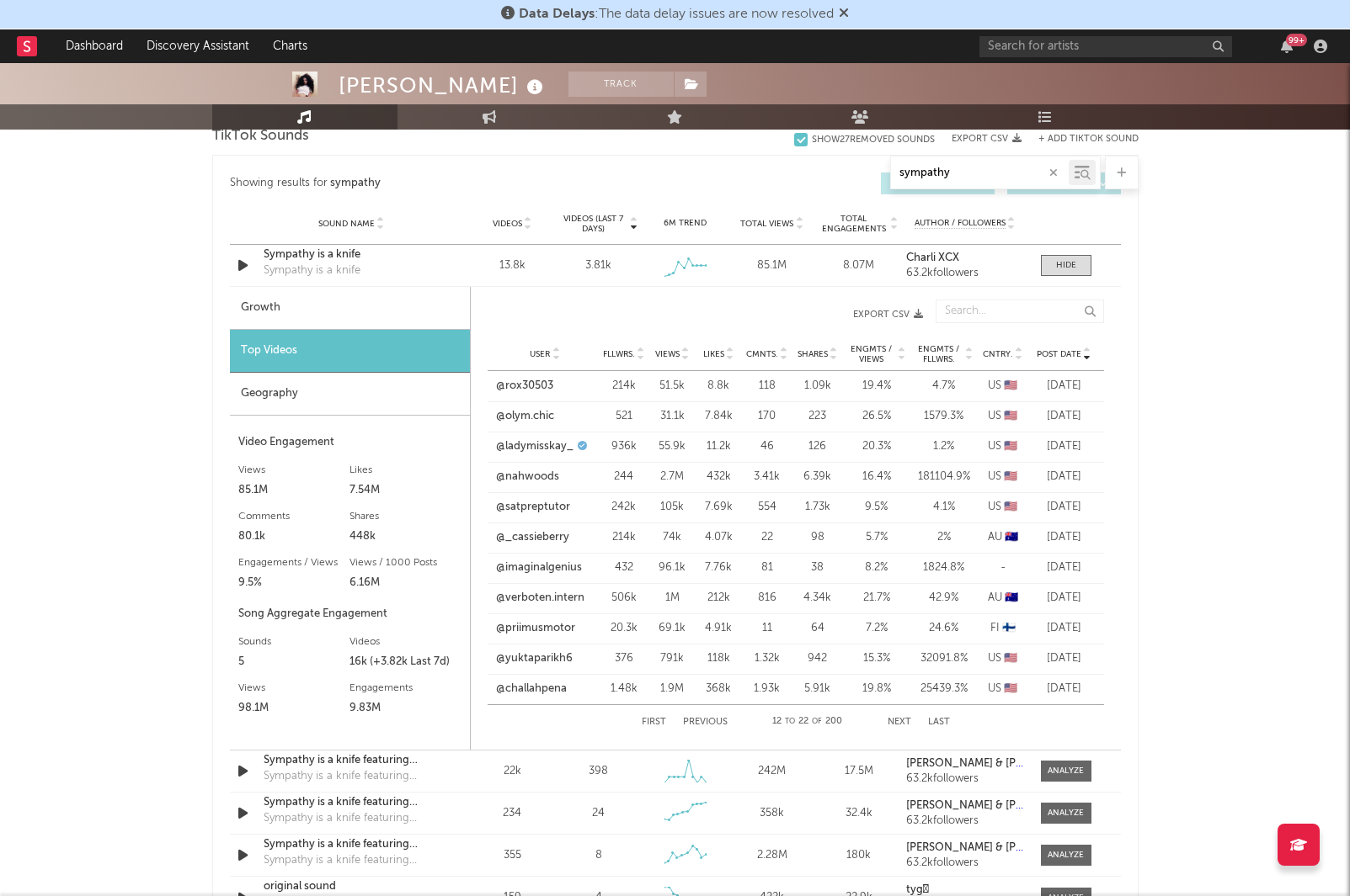
click at [891, 719] on button "Next" at bounding box center [899, 722] width 24 height 9
click at [535, 381] on link "@[PERSON_NAME].nega_" at bounding box center [544, 386] width 100 height 16
click at [525, 417] on link "@pk_kenzie" at bounding box center [525, 416] width 61 height 16
click at [536, 449] on link "@griffinmaxwellbrooks" at bounding box center [536, 447] width 83 height 16
click at [521, 475] on link "@lyricxxd" at bounding box center [519, 477] width 48 height 16
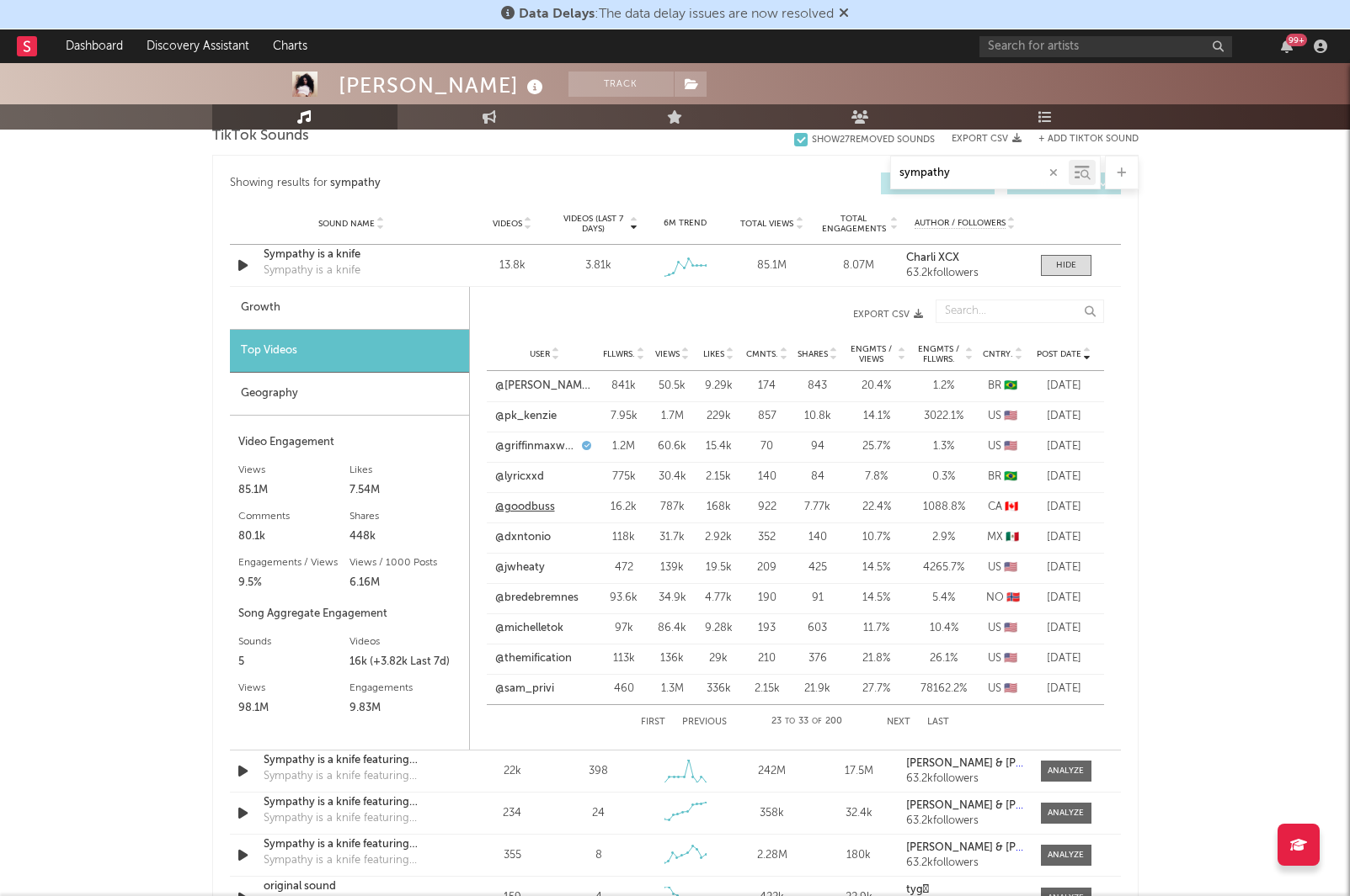
click at [534, 504] on link "@goodbuss" at bounding box center [524, 507] width 59 height 16
click at [525, 478] on link "@lyricxxd" at bounding box center [519, 477] width 48 height 16
click at [523, 541] on link "@dxntonio" at bounding box center [522, 538] width 56 height 16
click at [525, 528] on div "User @dxntonio Fllwrs. 118k Views 31.7k Likes 2.92k Cmnts. 352 Shares 140 Engmt…" at bounding box center [795, 538] width 617 height 30
click at [526, 532] on link "@dxntonio" at bounding box center [522, 538] width 56 height 16
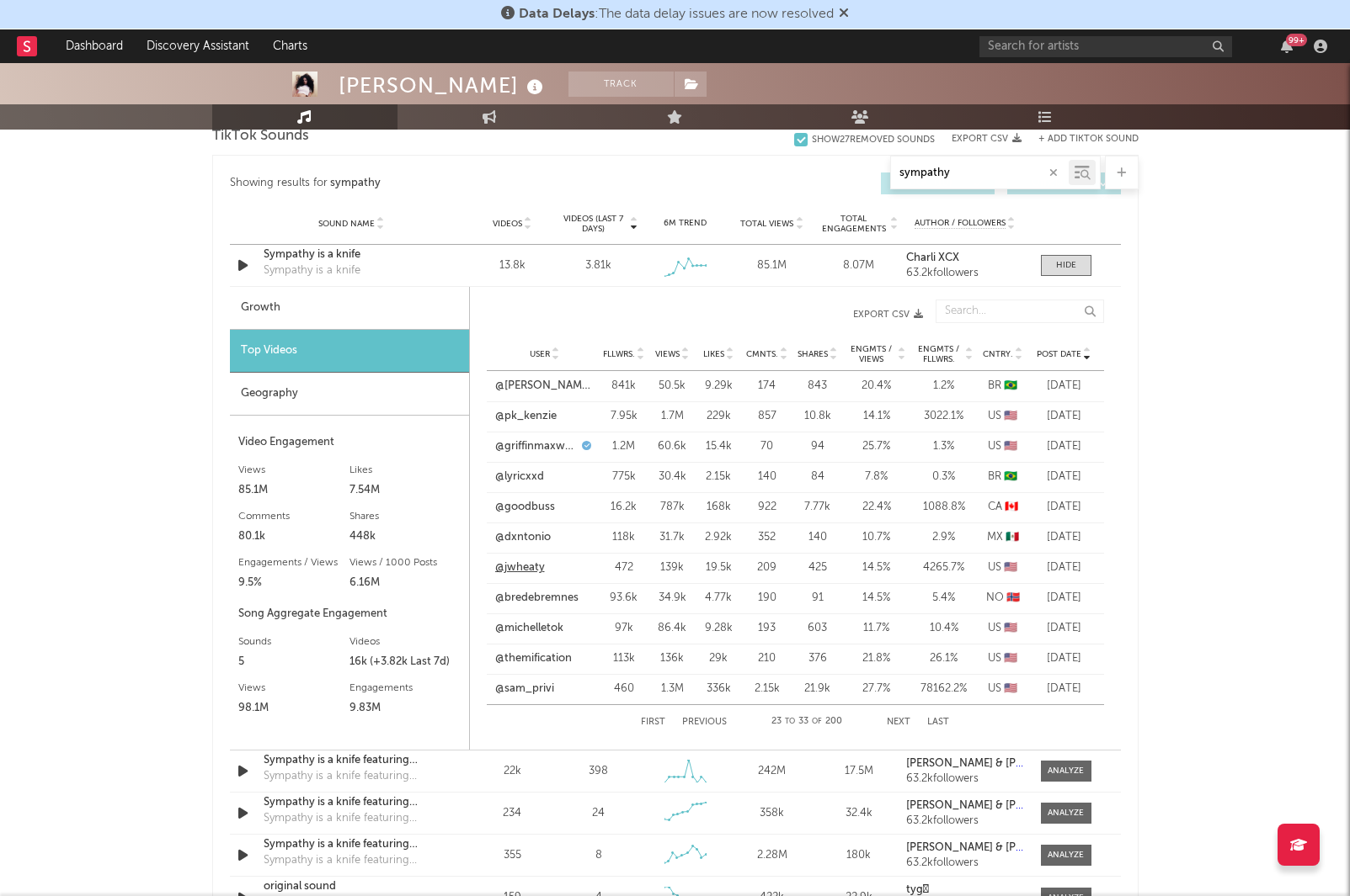
click at [530, 569] on link "@jwheaty" at bounding box center [520, 568] width 49 height 16
click at [557, 600] on link "@bredebremnes" at bounding box center [536, 598] width 83 height 16
click at [525, 629] on link "@michelletok" at bounding box center [529, 628] width 69 height 16
click at [531, 662] on link "@themification" at bounding box center [533, 659] width 77 height 16
click at [534, 692] on link "@sam_privi" at bounding box center [524, 689] width 59 height 16
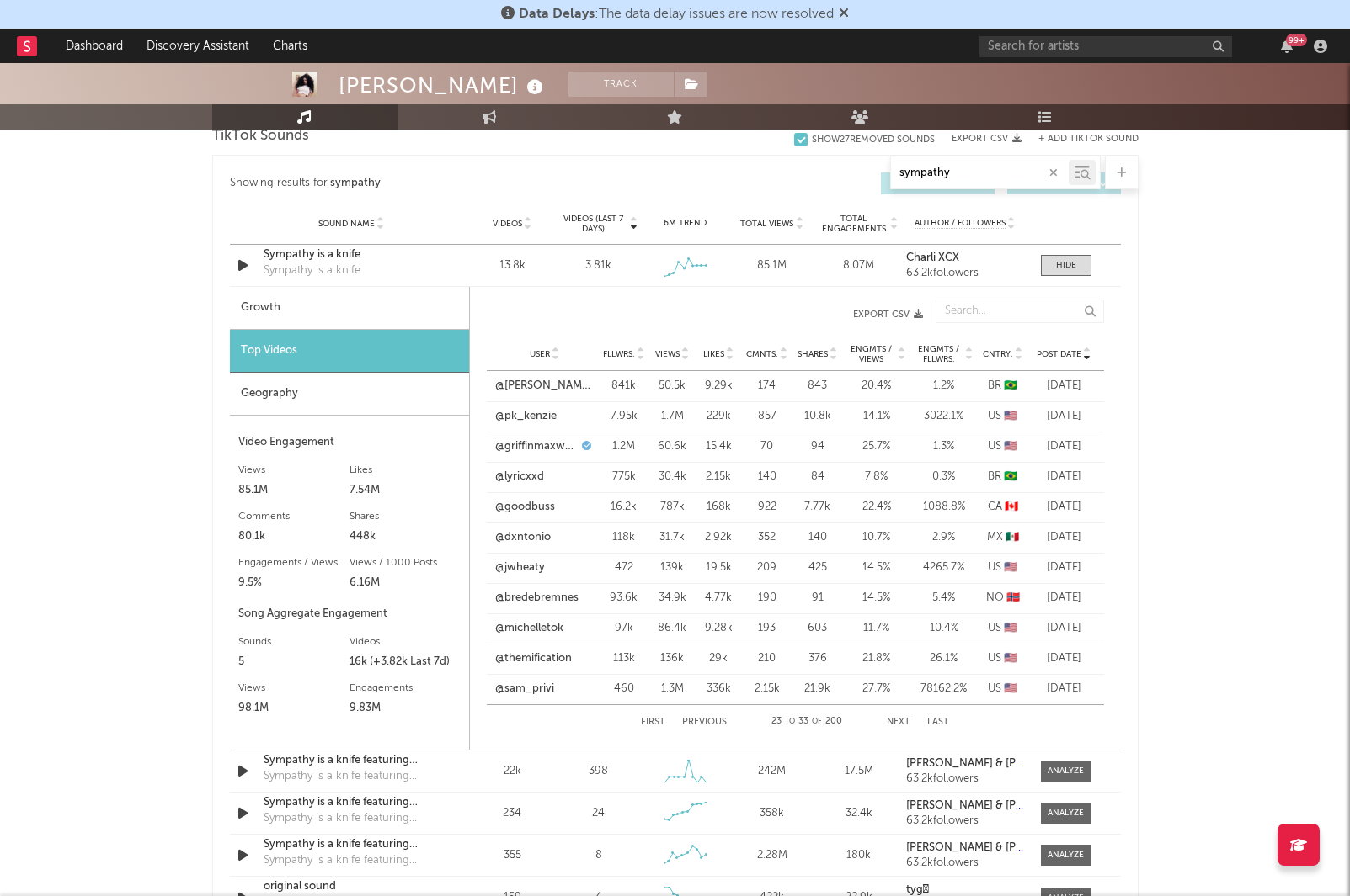
click at [887, 720] on button "Next" at bounding box center [898, 722] width 24 height 9
click at [903, 718] on button "Next" at bounding box center [898, 722] width 24 height 9
click at [542, 386] on link "@connorpulli" at bounding box center [529, 386] width 68 height 16
click at [541, 419] on link "@connorpulli" at bounding box center [529, 416] width 68 height 16
click at [546, 452] on link "@loonavirus" at bounding box center [526, 447] width 62 height 16
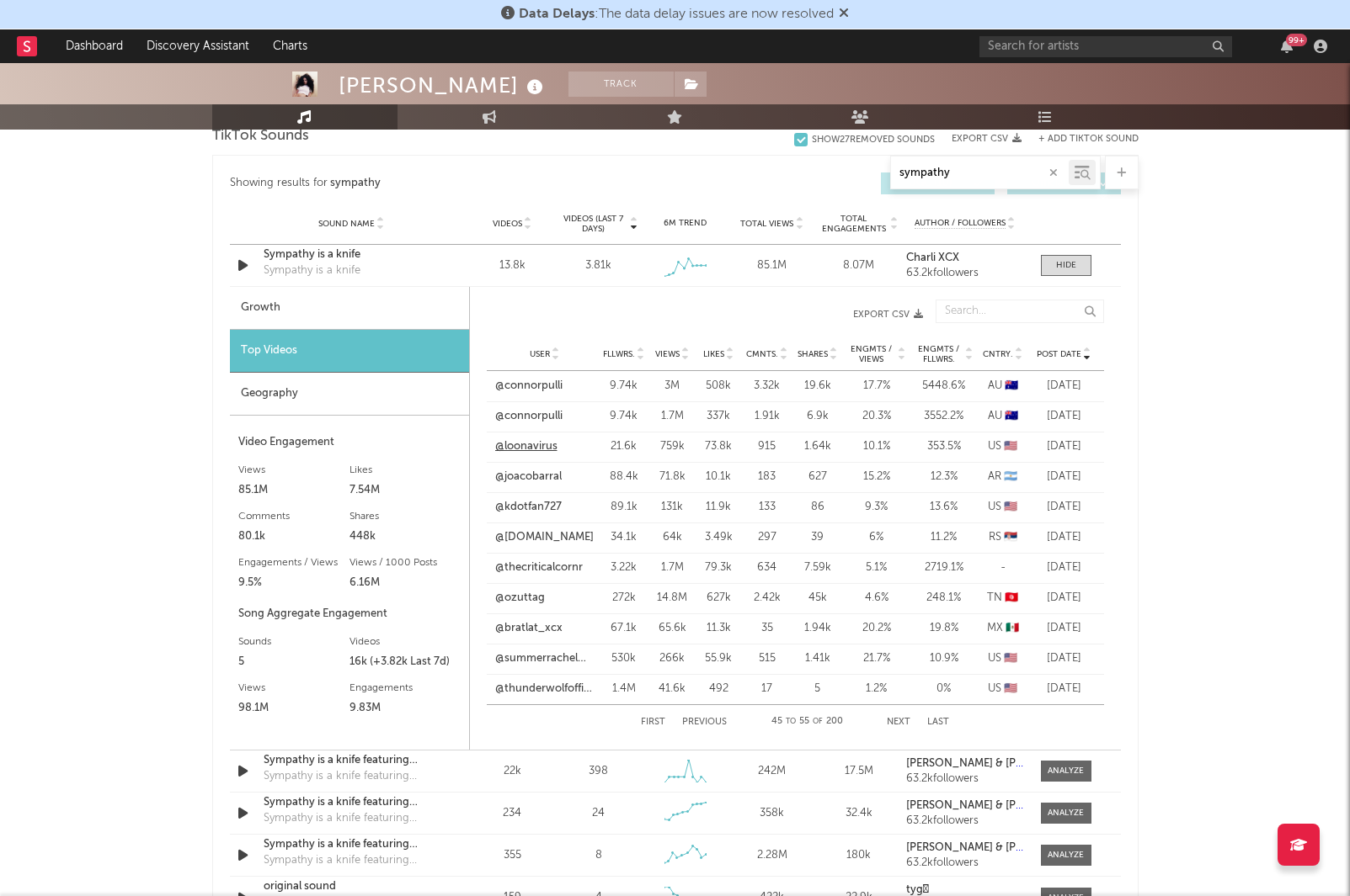
click at [523, 445] on link "@loonavirus" at bounding box center [526, 447] width 62 height 16
click at [541, 477] on link "@joacobarral" at bounding box center [528, 477] width 67 height 16
click at [534, 505] on link "@kdotfan727" at bounding box center [528, 507] width 67 height 16
click at [506, 530] on link "@[DOMAIN_NAME]" at bounding box center [544, 538] width 99 height 16
click at [544, 570] on link "@thecriticalcornr" at bounding box center [539, 568] width 88 height 16
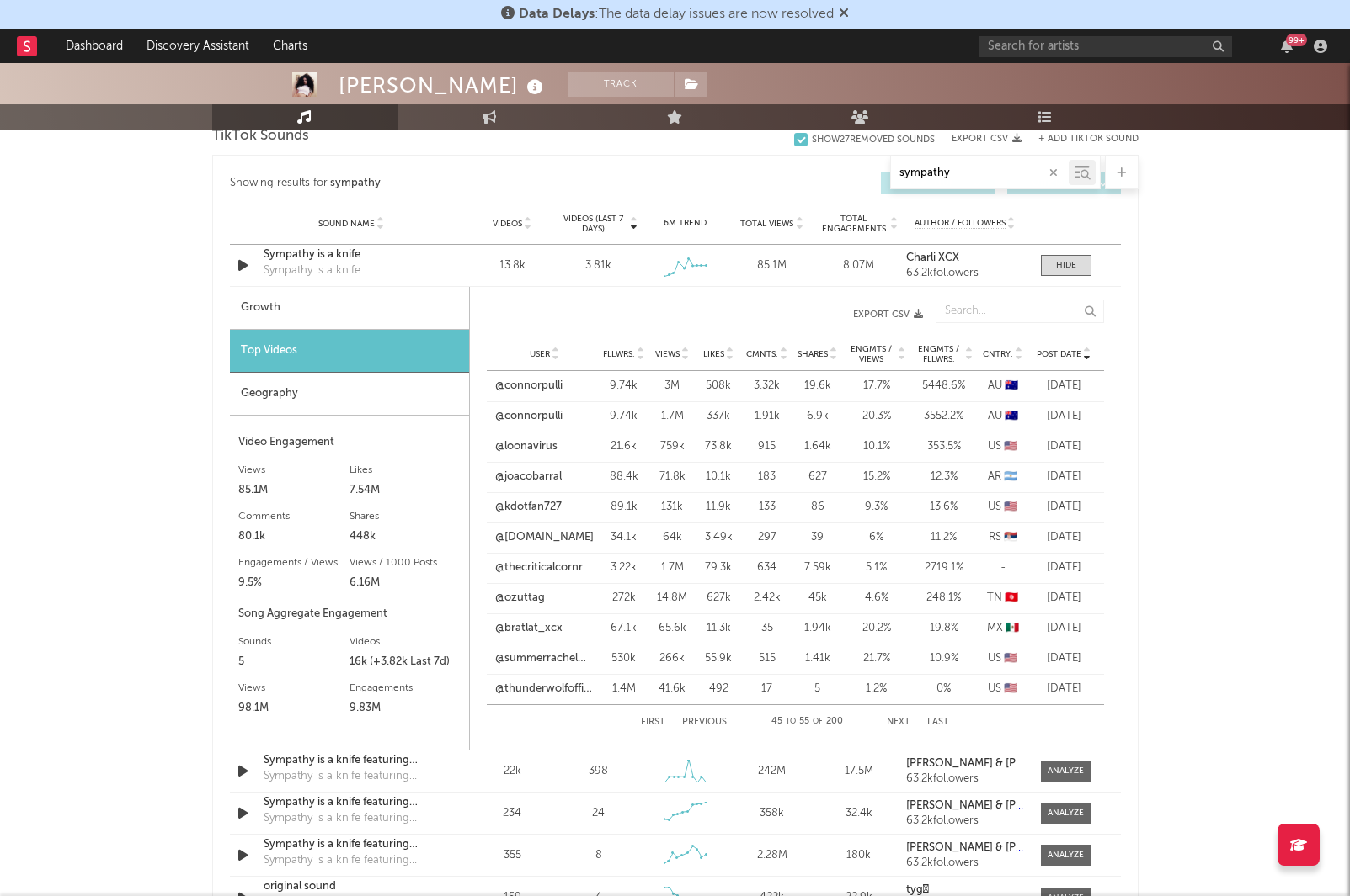
click at [519, 600] on link "@ozuttag" at bounding box center [520, 598] width 49 height 16
click at [552, 629] on link "@bratlat_xcx" at bounding box center [529, 628] width 68 height 16
click at [531, 534] on link "@[DOMAIN_NAME]" at bounding box center [544, 538] width 99 height 16
click at [521, 631] on link "@bratlat_xcx" at bounding box center [529, 628] width 68 height 16
click at [552, 660] on link "@summerrachelwarren" at bounding box center [544, 659] width 100 height 16
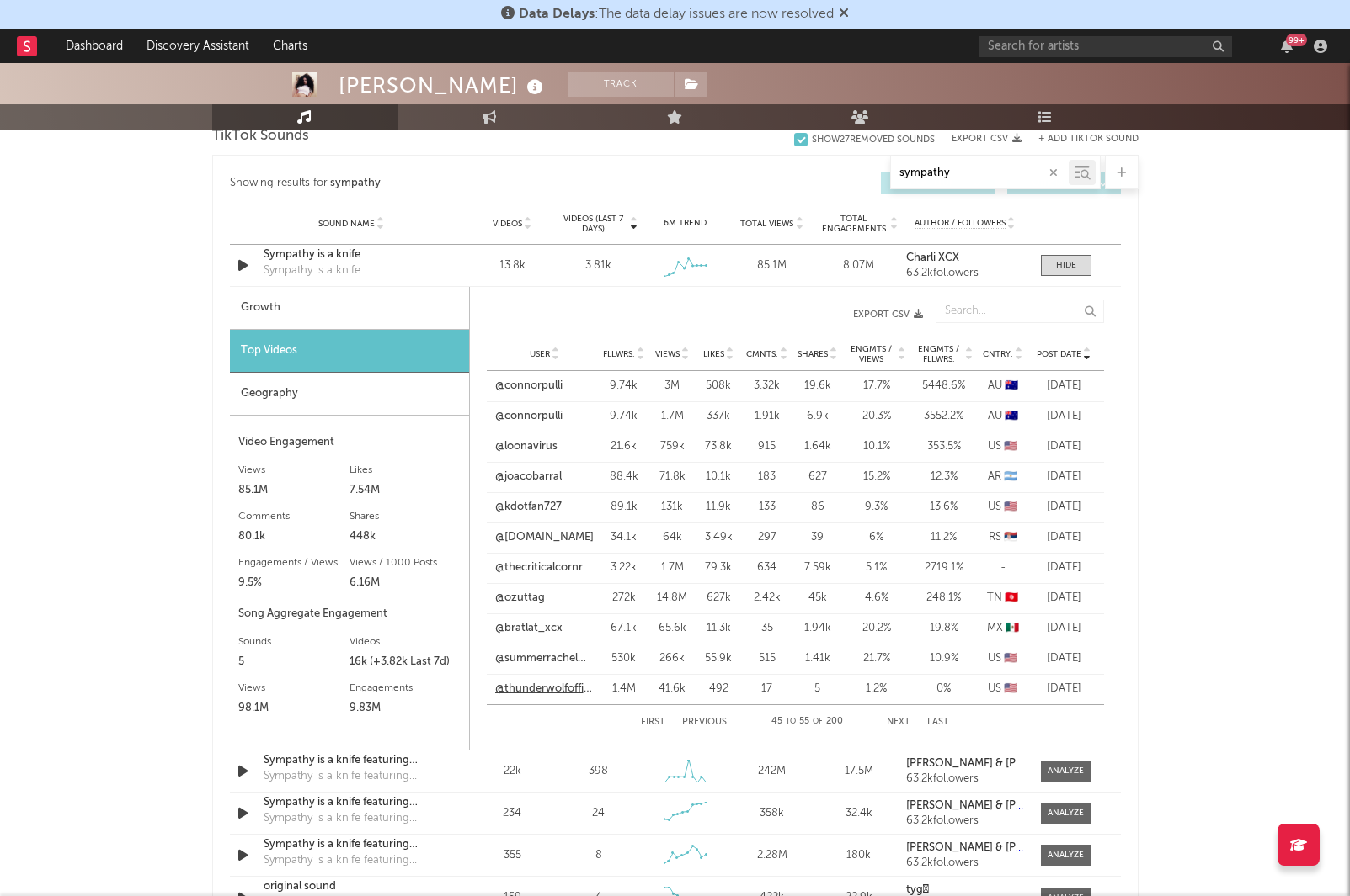
click at [573, 684] on link "@thunderwolfofficial" at bounding box center [544, 689] width 100 height 16
click at [908, 720] on button "Next" at bounding box center [898, 722] width 24 height 9
click at [538, 386] on link "@clubwhileyoureonline" at bounding box center [544, 386] width 100 height 16
click at [539, 416] on link "@editx._.serietv" at bounding box center [534, 416] width 80 height 16
click at [515, 449] on link "@miku.[PERSON_NAME]" at bounding box center [544, 448] width 100 height 33
